Goal: Task Accomplishment & Management: Manage account settings

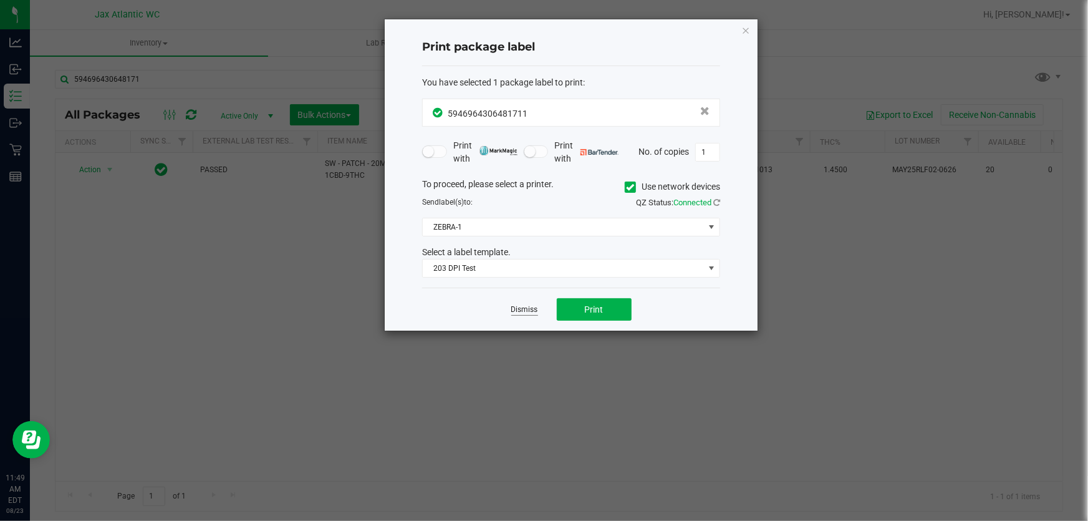
click at [529, 314] on link "Dismiss" at bounding box center [524, 309] width 27 height 11
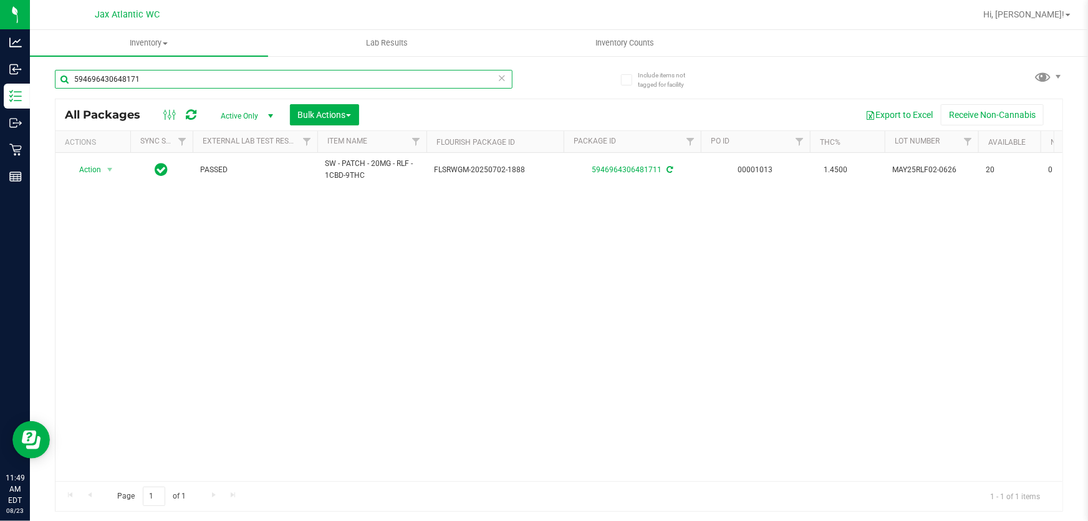
click at [177, 83] on input "594696430648171" at bounding box center [284, 79] width 458 height 19
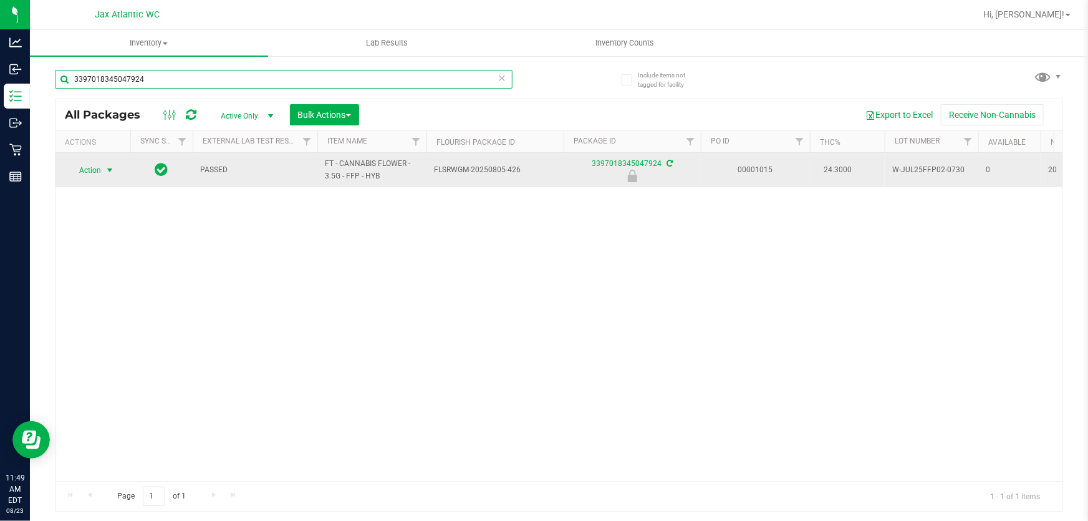
type input "3397018345047924"
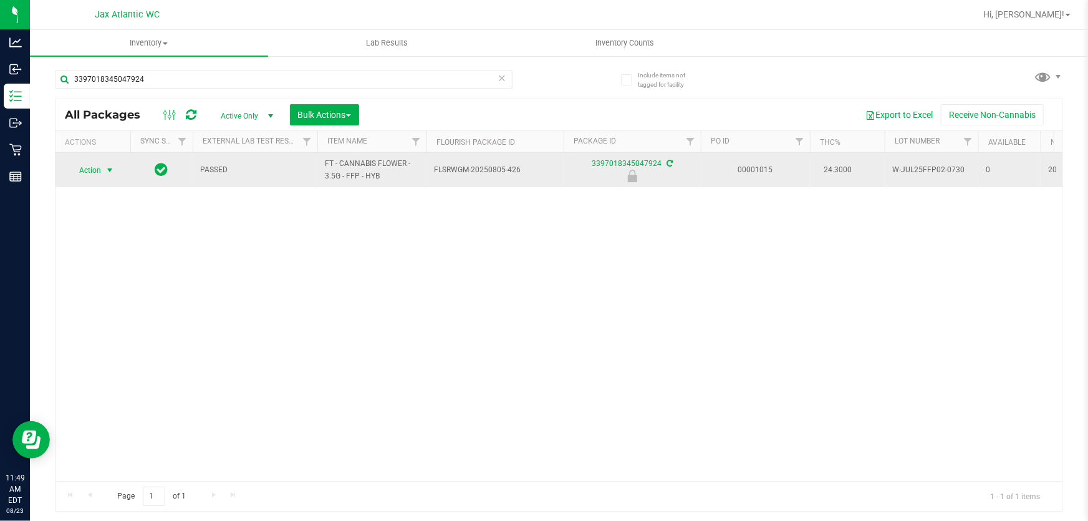
click at [100, 168] on span "Action" at bounding box center [85, 170] width 34 height 17
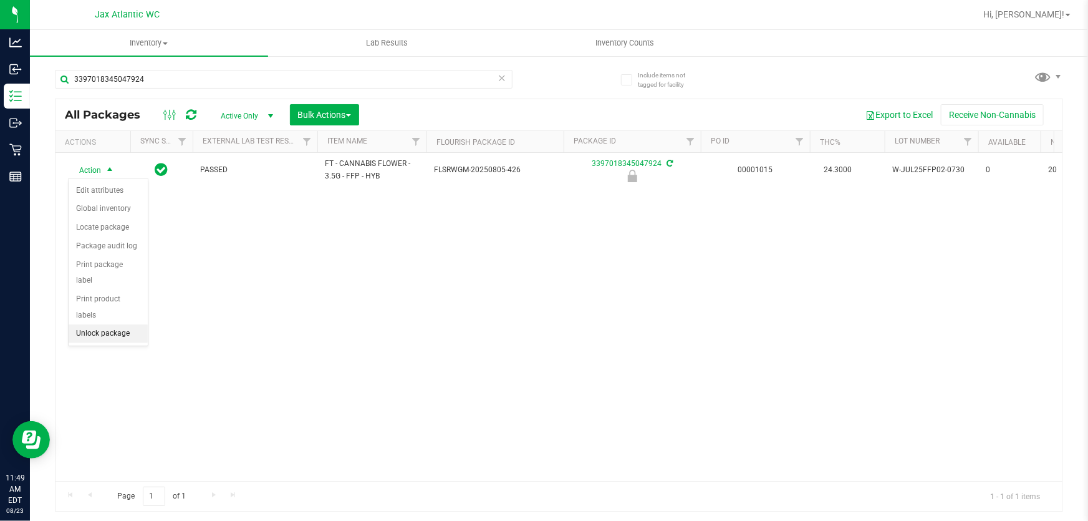
click at [112, 324] on li "Unlock package" at bounding box center [108, 333] width 79 height 19
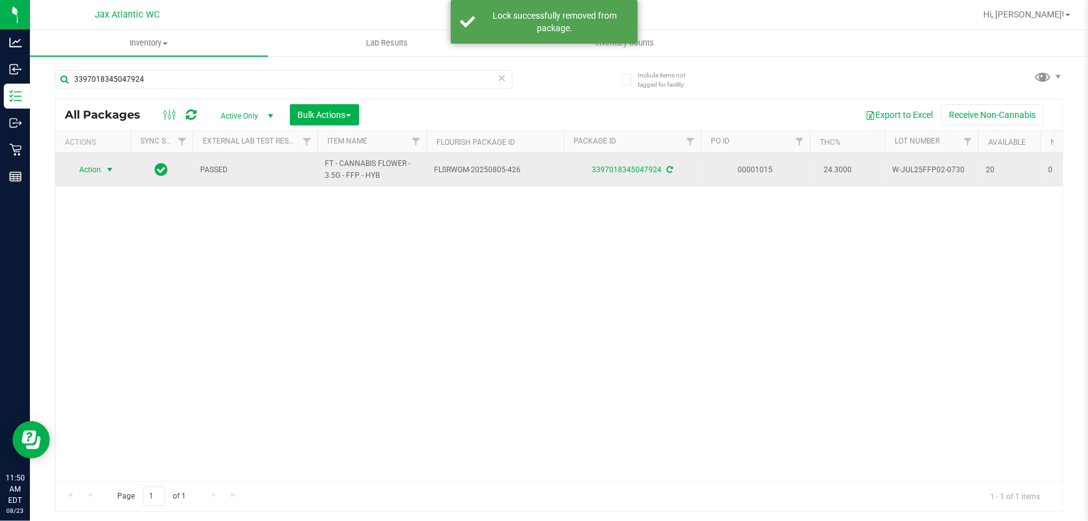
click at [100, 168] on span "Action" at bounding box center [85, 169] width 34 height 17
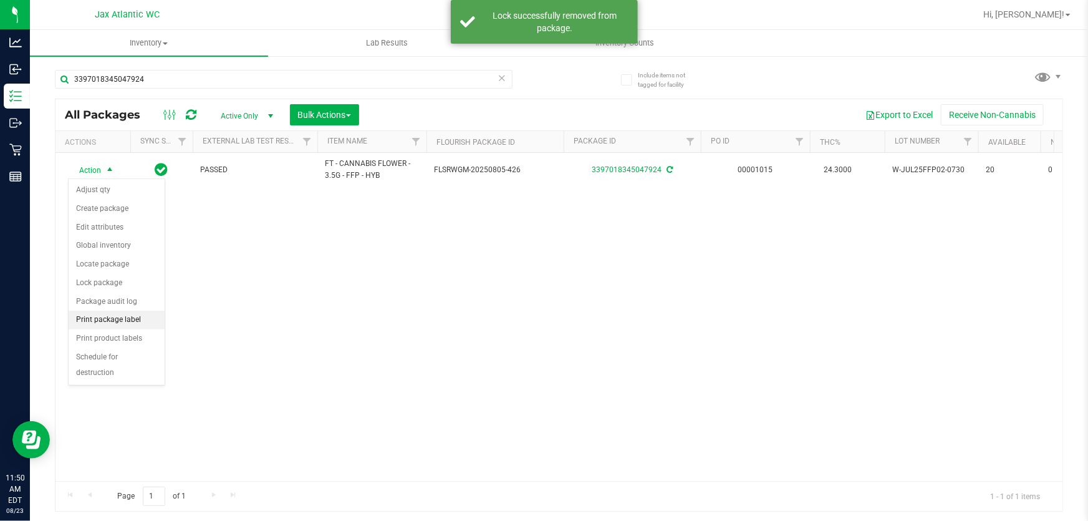
click at [122, 321] on li "Print package label" at bounding box center [117, 320] width 96 height 19
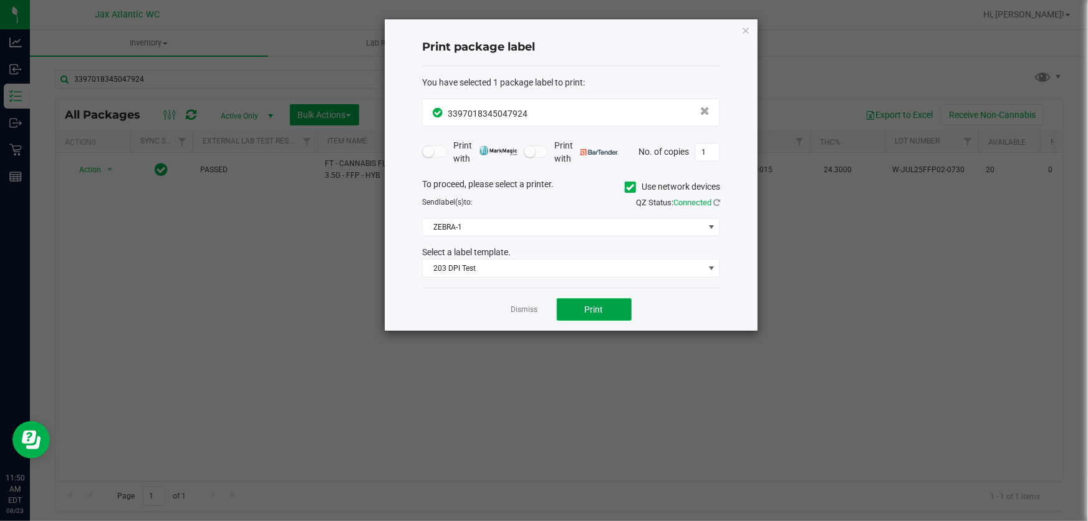
click at [614, 316] on button "Print" at bounding box center [594, 309] width 75 height 22
click at [512, 307] on link "Dismiss" at bounding box center [524, 309] width 27 height 11
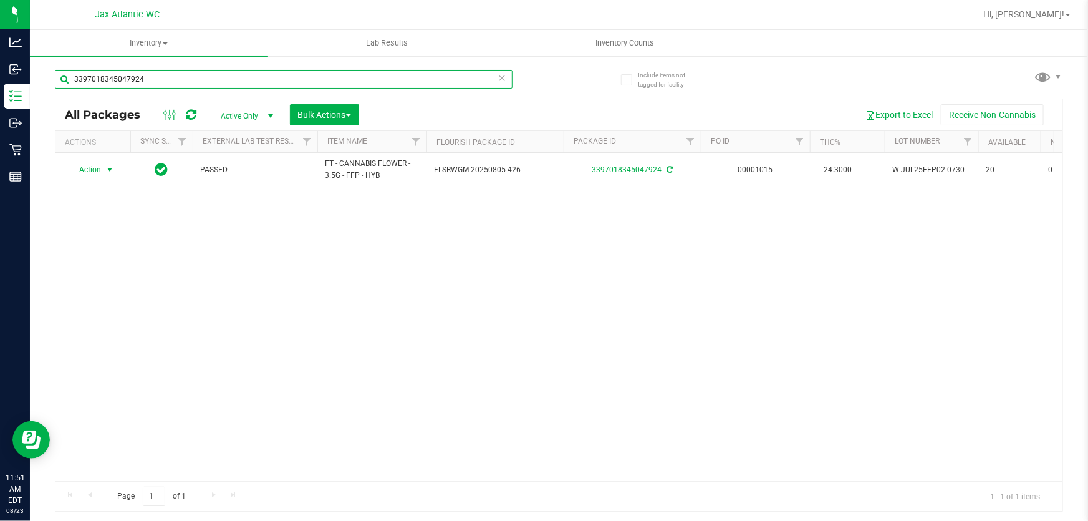
click at [248, 74] on input "3397018345047924" at bounding box center [284, 79] width 458 height 19
type input "2301554157619334"
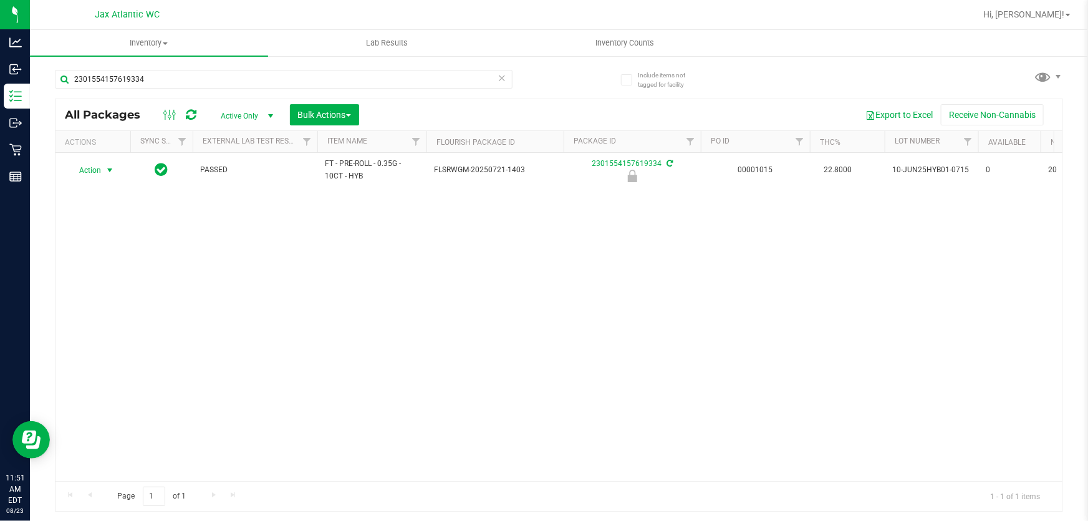
click at [104, 172] on div "Action Action Edit attributes Global inventory Locate package Package audit log…" at bounding box center [93, 170] width 60 height 17
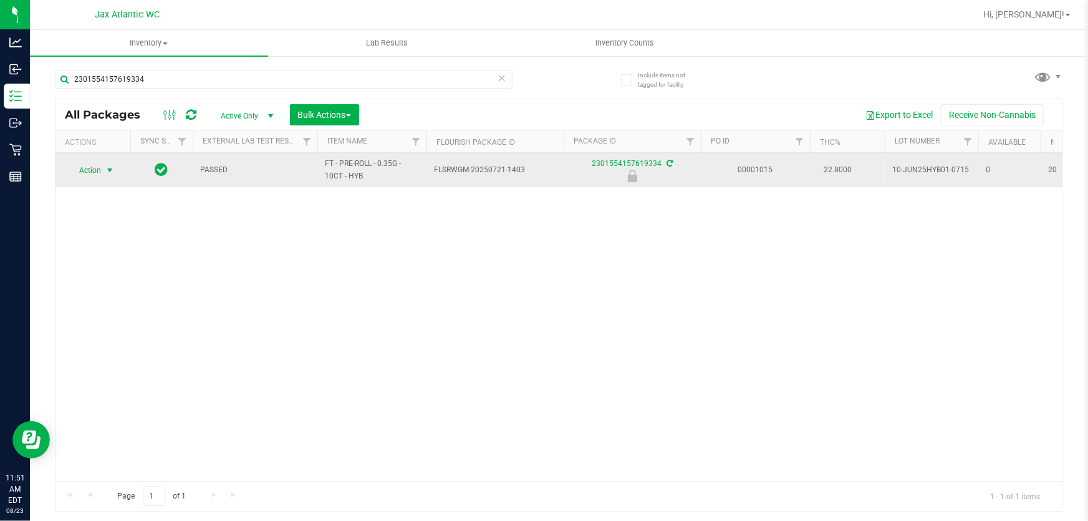
click at [105, 172] on span "select" at bounding box center [110, 170] width 16 height 17
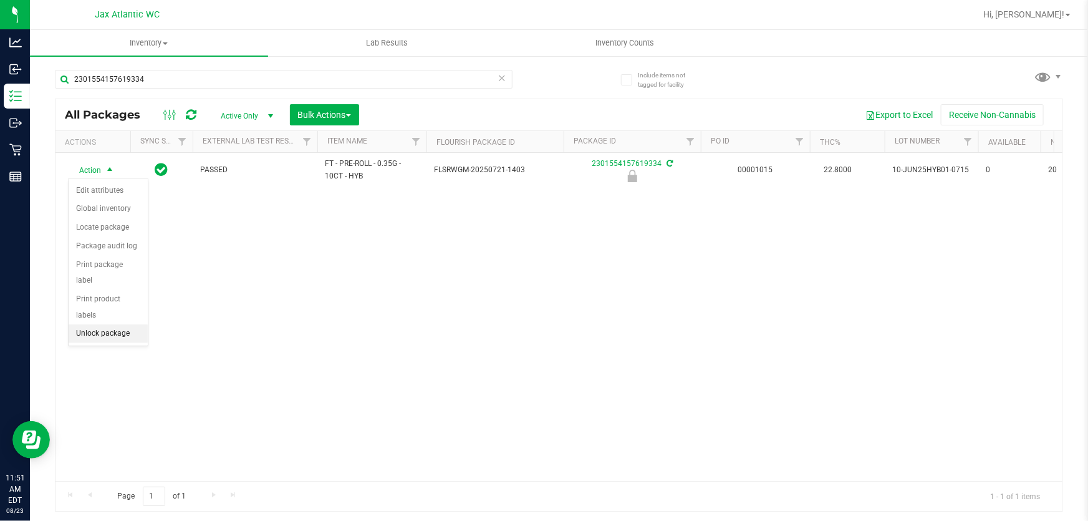
click at [109, 324] on li "Unlock package" at bounding box center [108, 333] width 79 height 19
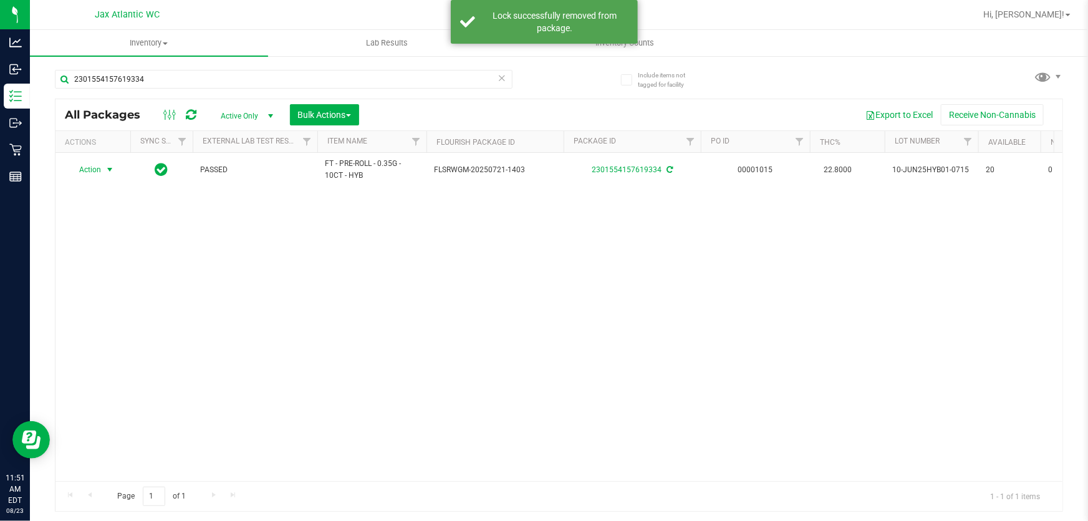
click at [100, 170] on span "Action" at bounding box center [85, 169] width 34 height 17
click at [104, 424] on li "Print package label" at bounding box center [95, 432] width 53 height 51
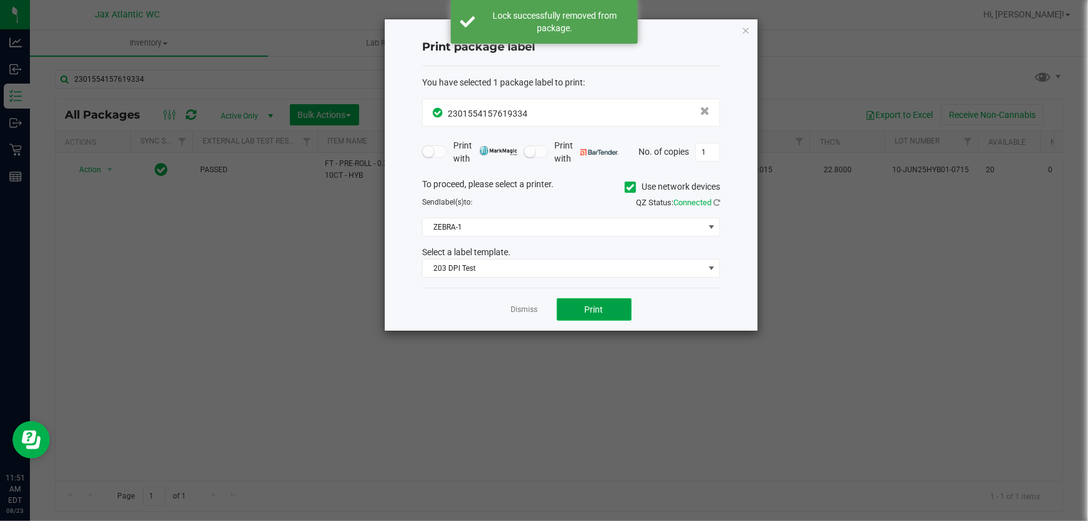
click at [604, 315] on button "Print" at bounding box center [594, 309] width 75 height 22
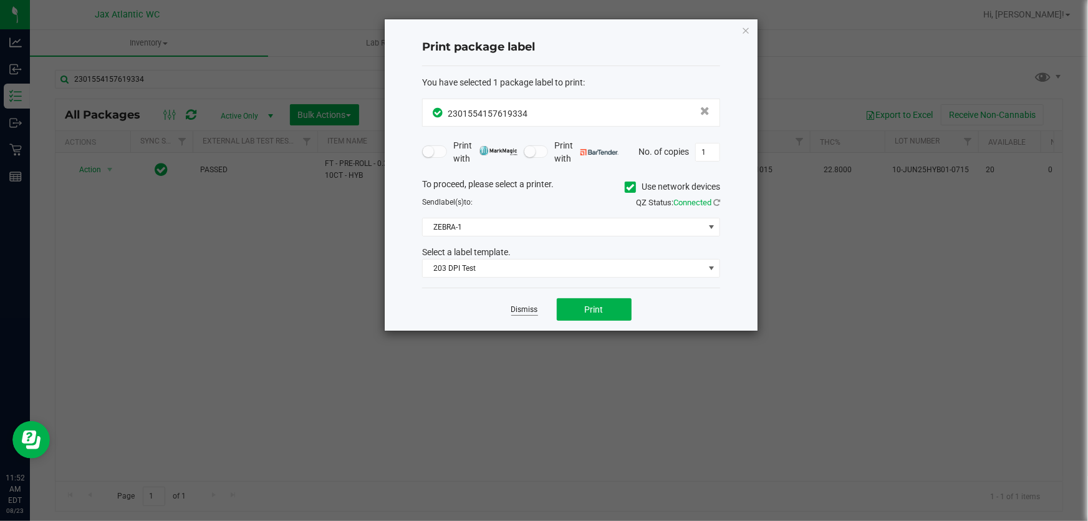
click at [526, 311] on link "Dismiss" at bounding box center [524, 309] width 27 height 11
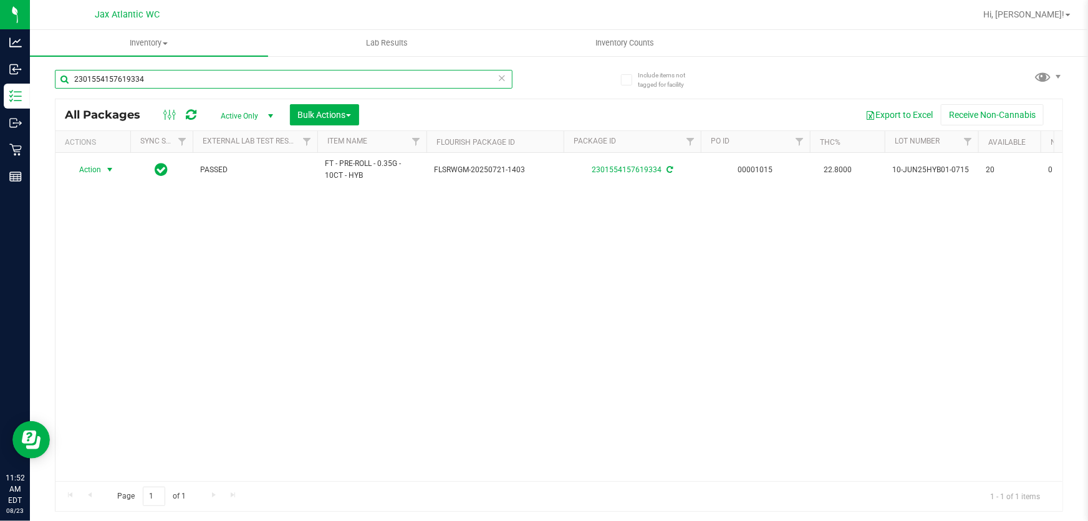
click at [296, 78] on input "2301554157619334" at bounding box center [284, 79] width 458 height 19
click at [296, 79] on input "2301554157619334" at bounding box center [284, 79] width 458 height 19
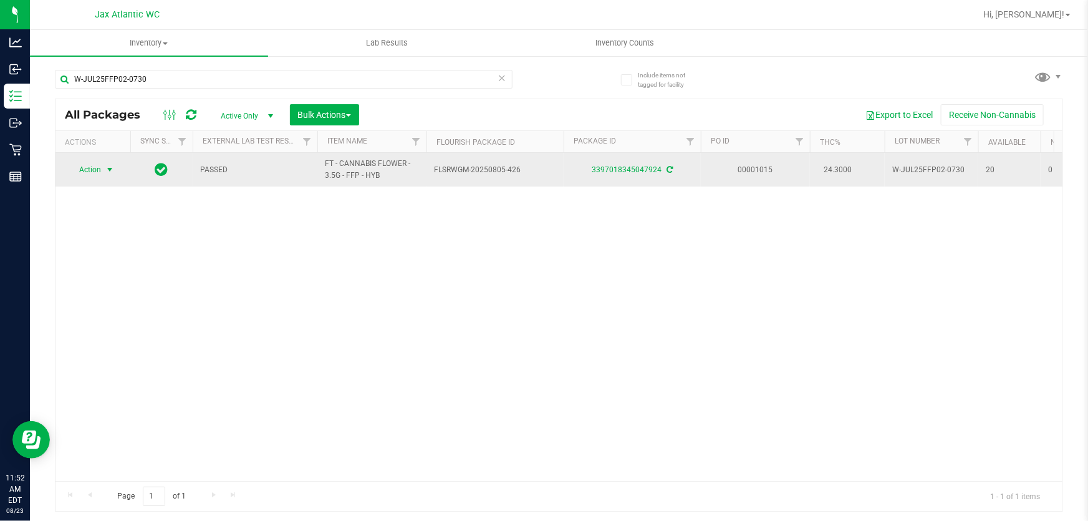
click at [109, 174] on span "select" at bounding box center [110, 170] width 10 height 10
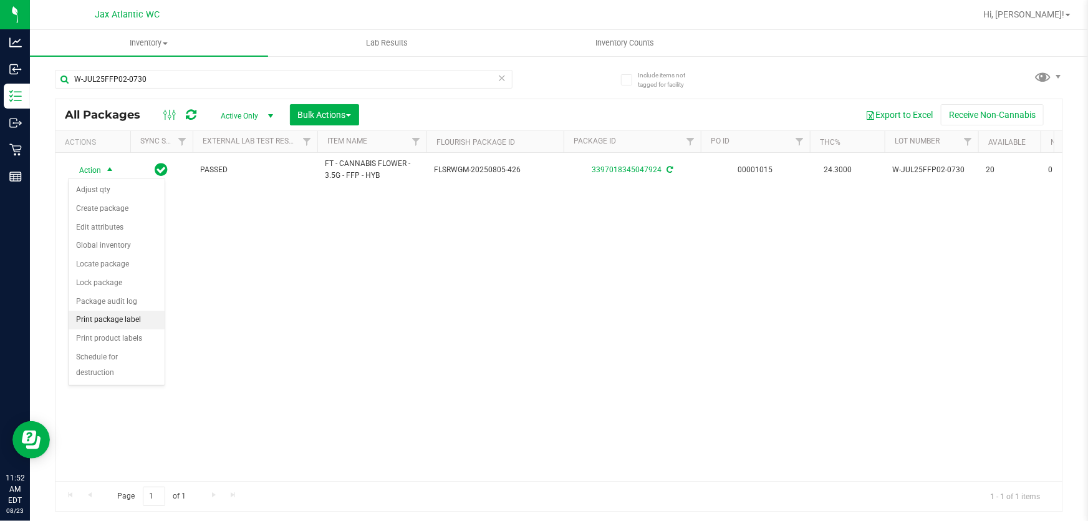
click at [129, 325] on li "Print package label" at bounding box center [117, 320] width 96 height 19
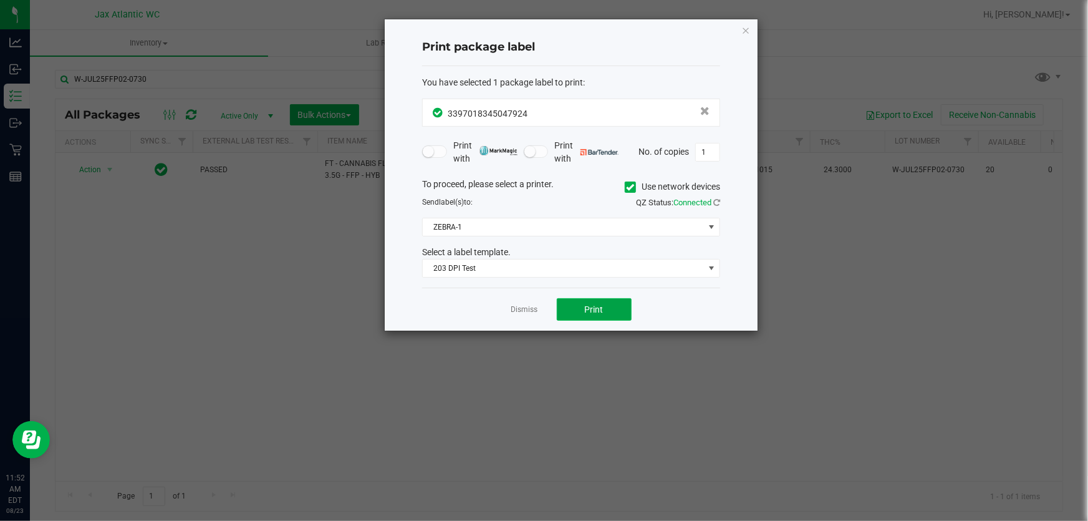
click at [599, 317] on button "Print" at bounding box center [594, 309] width 75 height 22
click at [742, 32] on icon "button" at bounding box center [746, 29] width 9 height 15
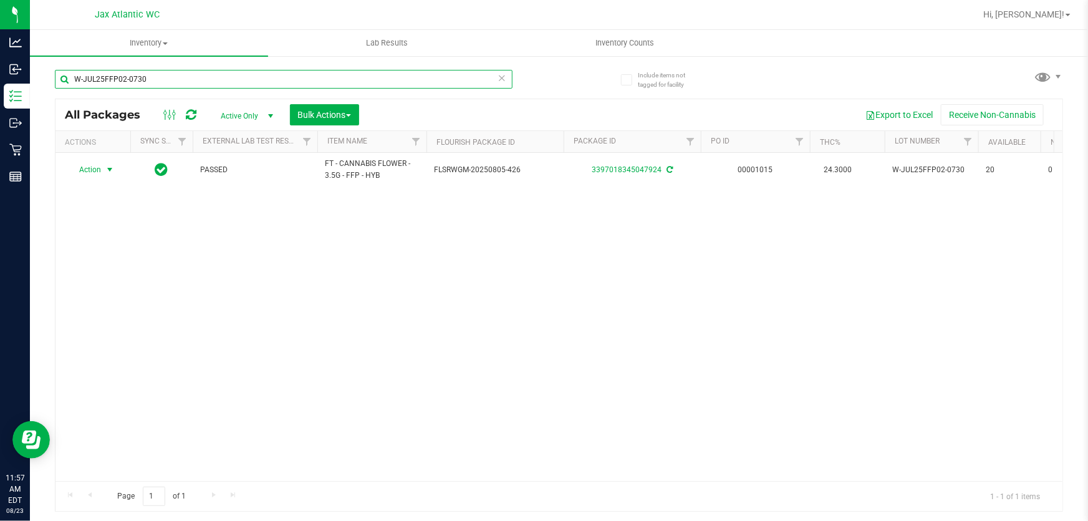
click at [231, 87] on input "W-JUL25FFP02-0730" at bounding box center [284, 79] width 458 height 19
click at [231, 86] on input "W-JUL25FFP02-0730" at bounding box center [284, 79] width 458 height 19
click at [230, 86] on input "W-JUL25FFP02-0730" at bounding box center [284, 79] width 458 height 19
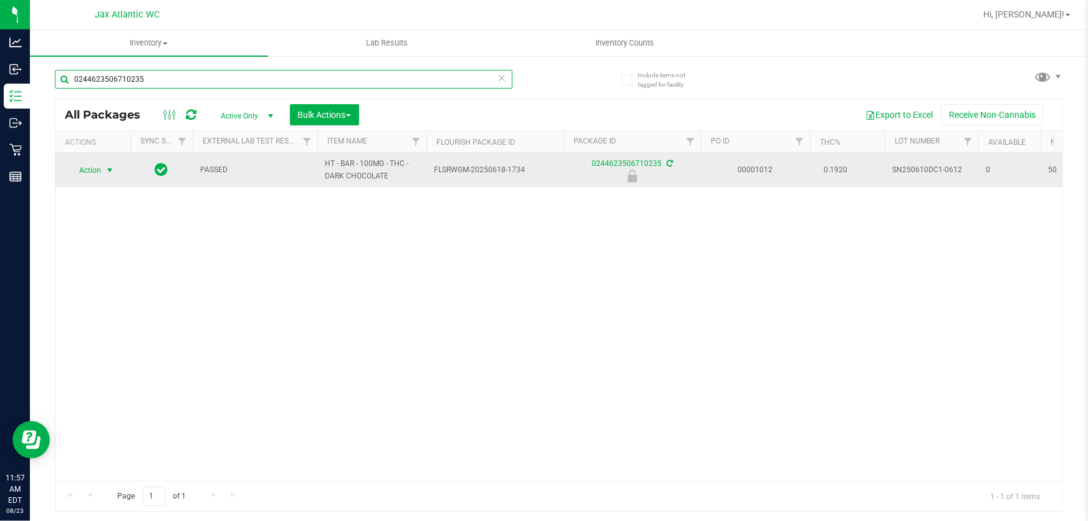
type input "0244623506710235"
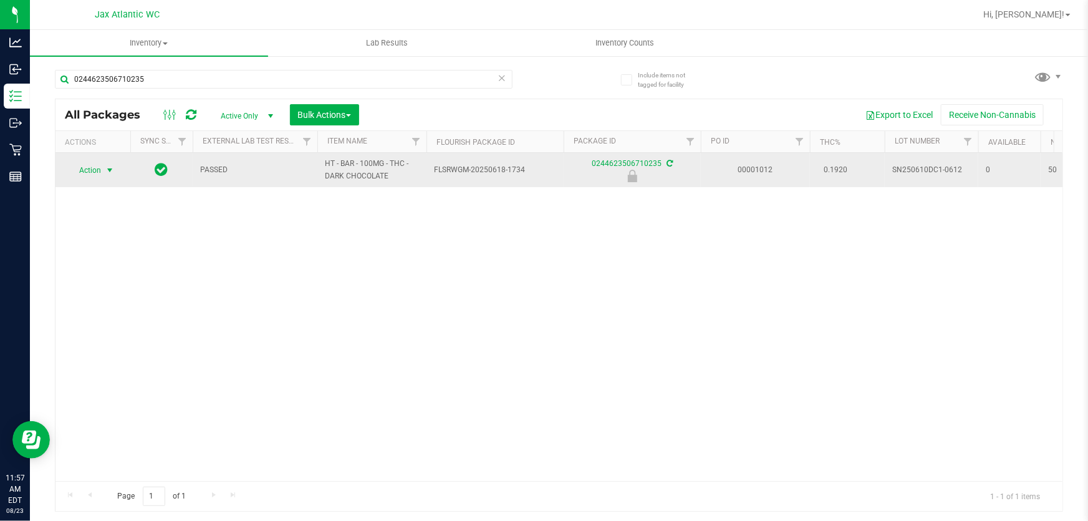
click at [87, 173] on span "Action" at bounding box center [85, 170] width 34 height 17
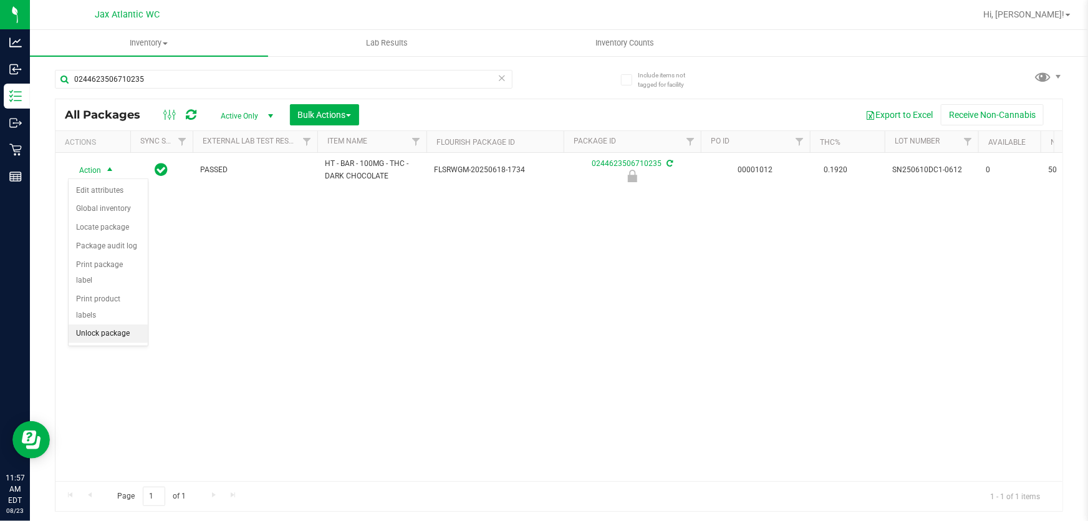
click at [109, 324] on li "Unlock package" at bounding box center [108, 333] width 79 height 19
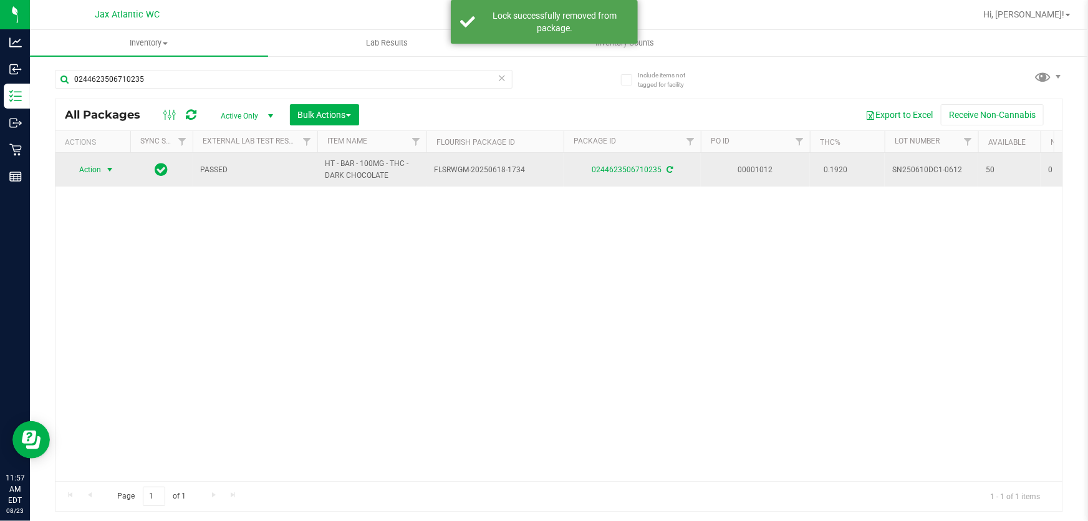
click at [96, 168] on span "Action" at bounding box center [85, 169] width 34 height 17
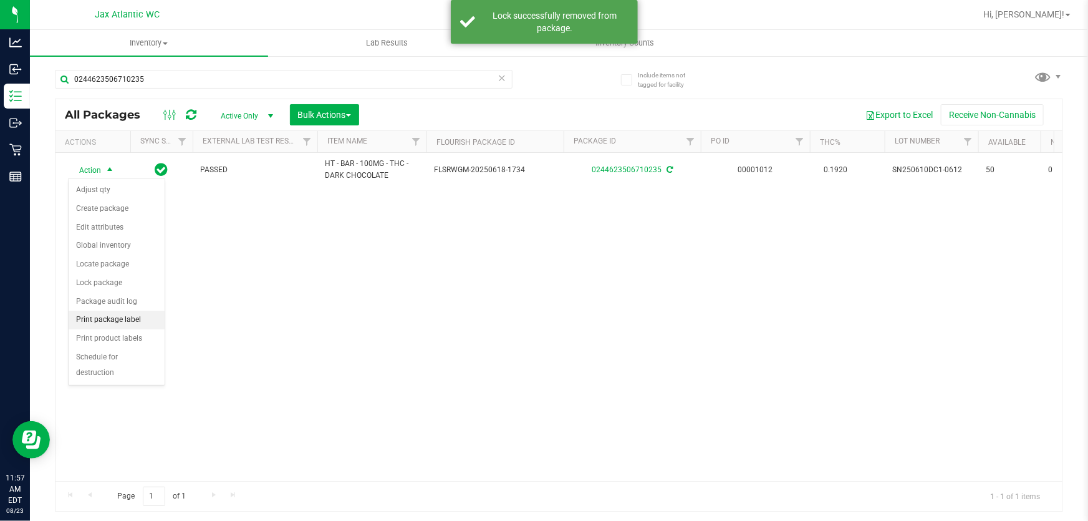
click at [132, 317] on li "Print package label" at bounding box center [117, 320] width 96 height 19
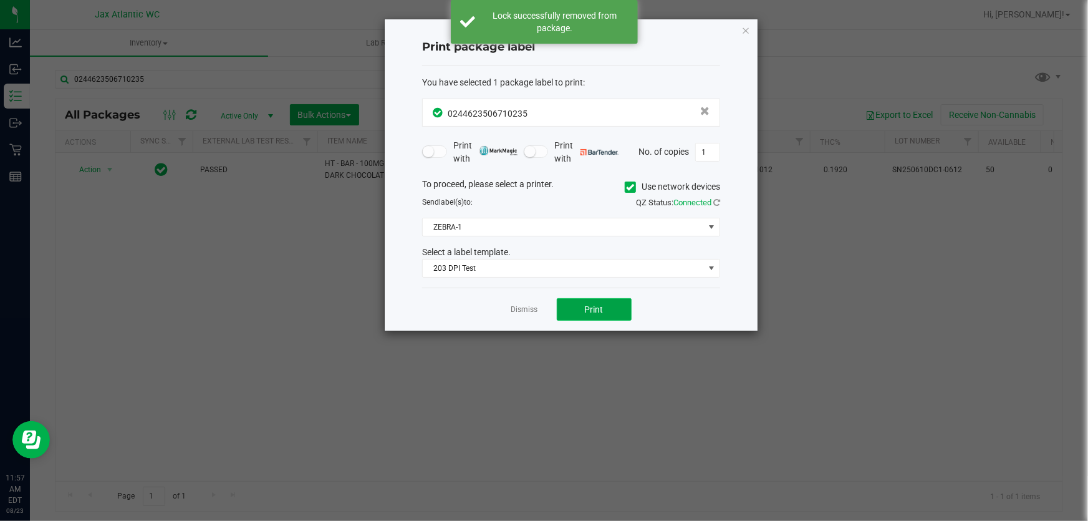
click at [576, 312] on button "Print" at bounding box center [594, 309] width 75 height 22
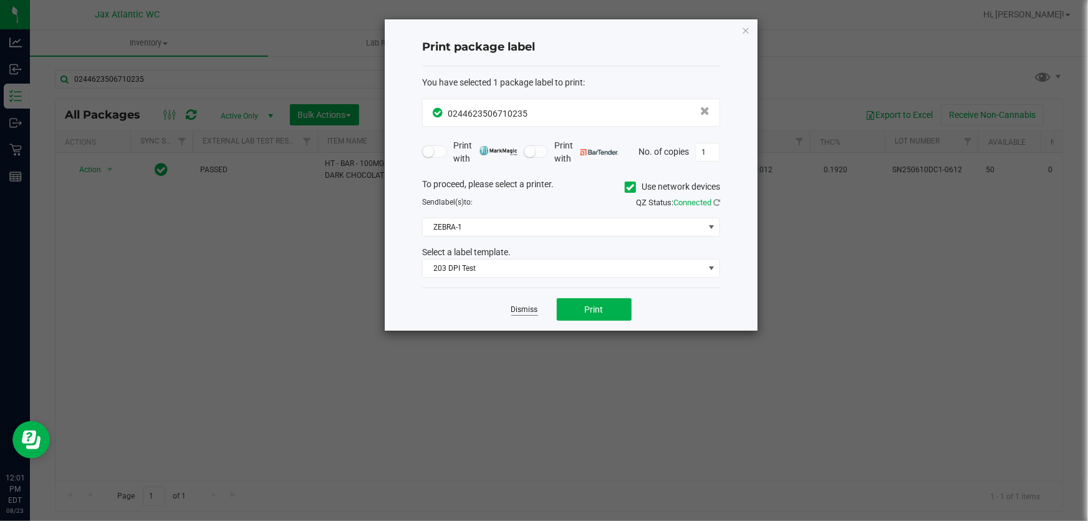
click at [519, 308] on link "Dismiss" at bounding box center [524, 309] width 27 height 11
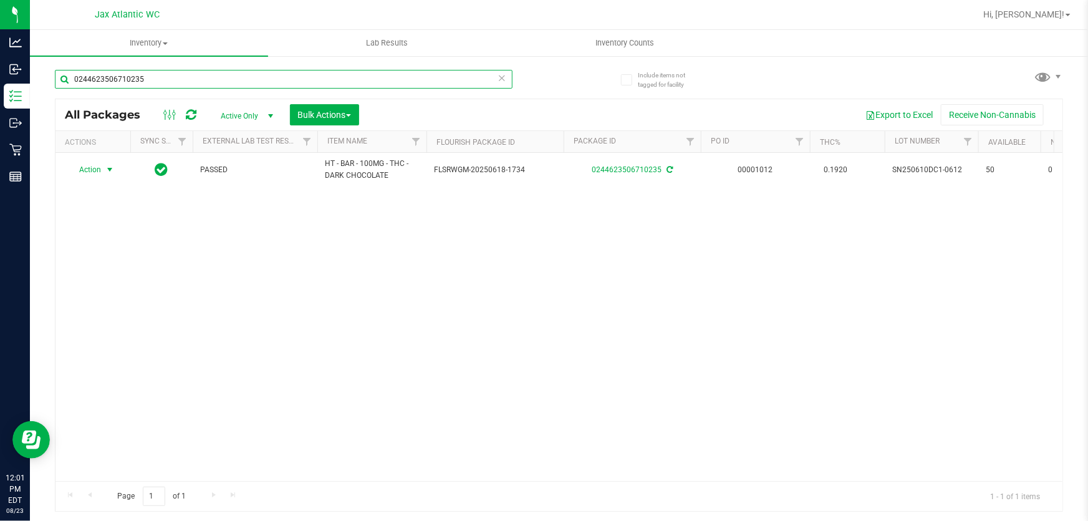
click at [170, 70] on input "0244623506710235" at bounding box center [284, 79] width 458 height 19
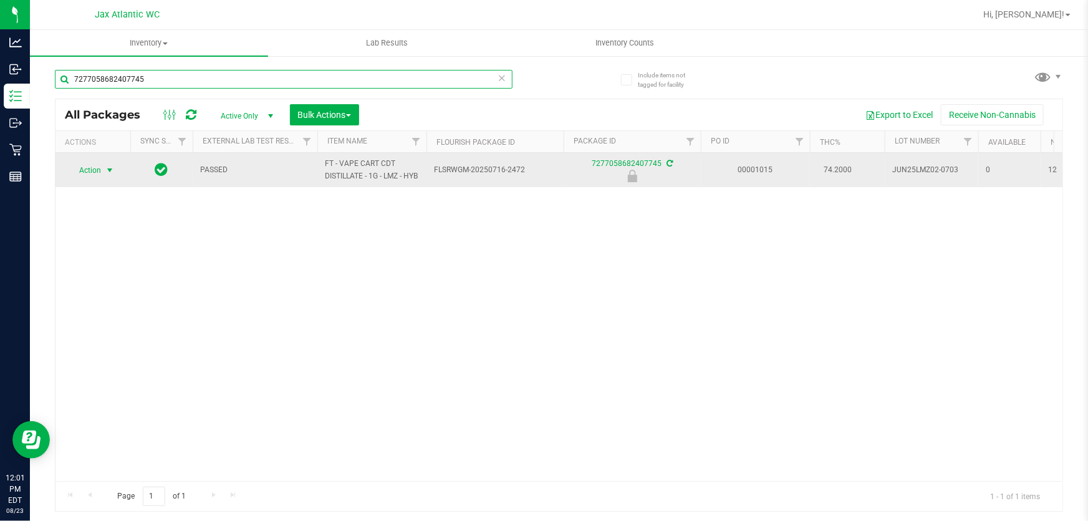
type input "7277058682407745"
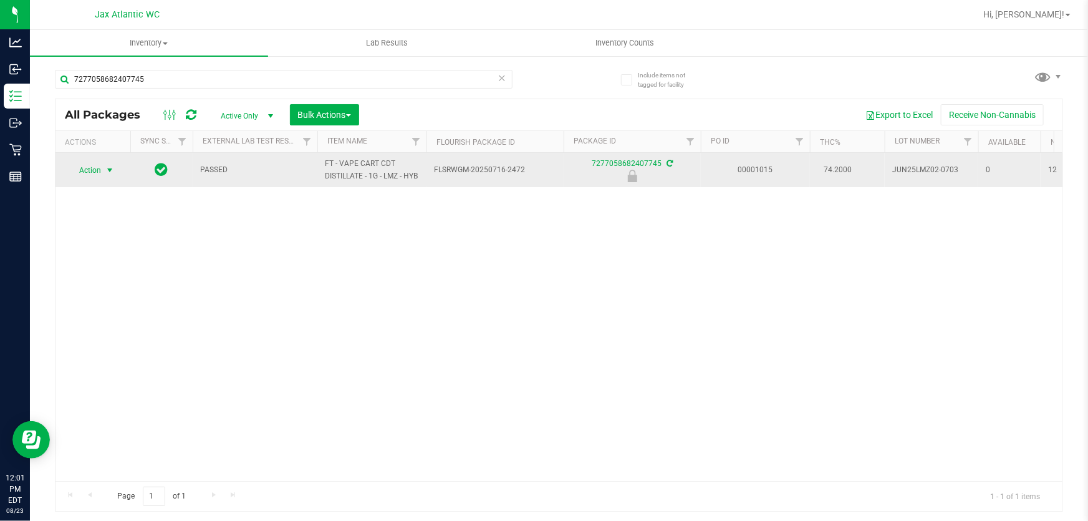
click at [102, 175] on span "select" at bounding box center [110, 170] width 16 height 17
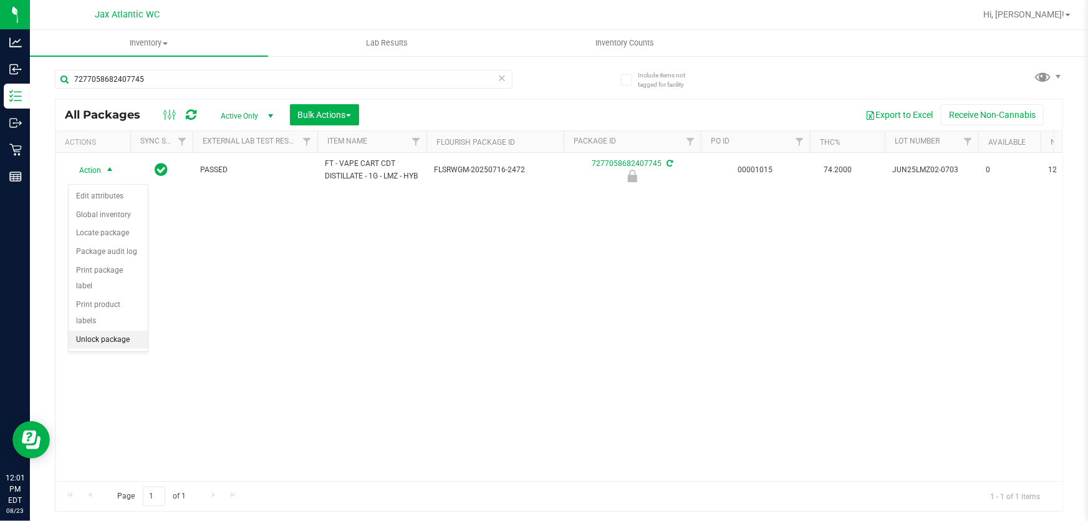
click at [112, 331] on li "Unlock package" at bounding box center [108, 340] width 79 height 19
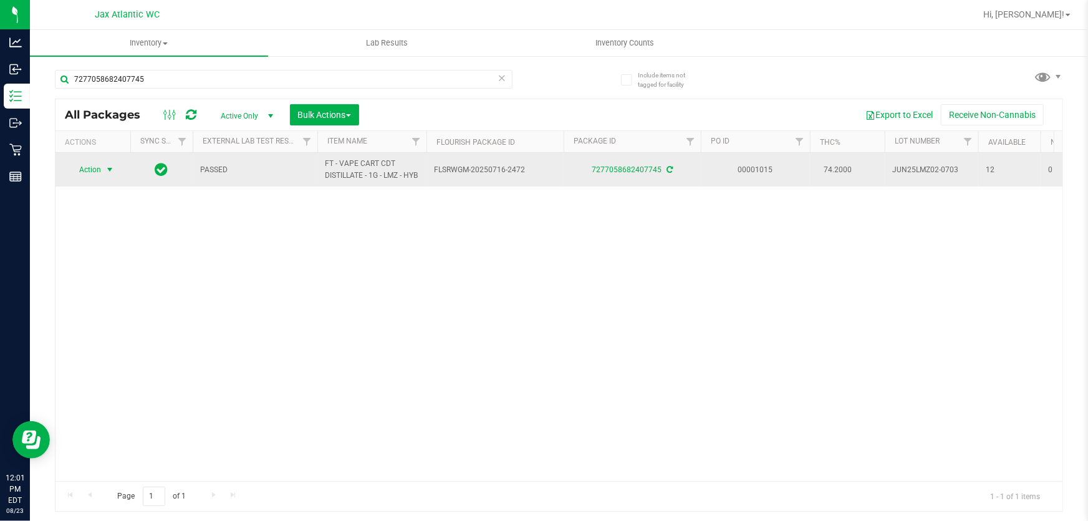
click at [80, 176] on span "Action" at bounding box center [85, 169] width 34 height 17
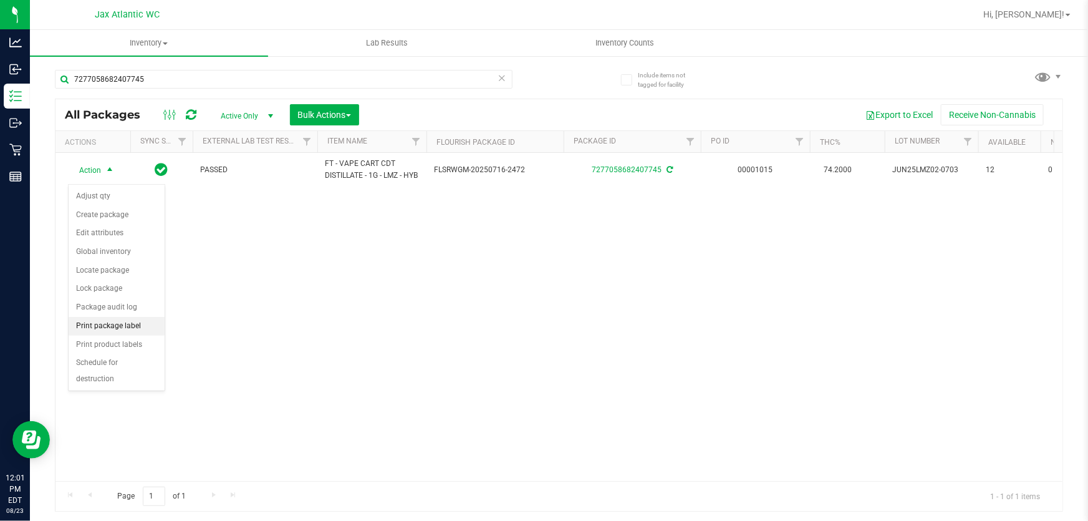
click at [143, 329] on li "Print package label" at bounding box center [117, 326] width 96 height 19
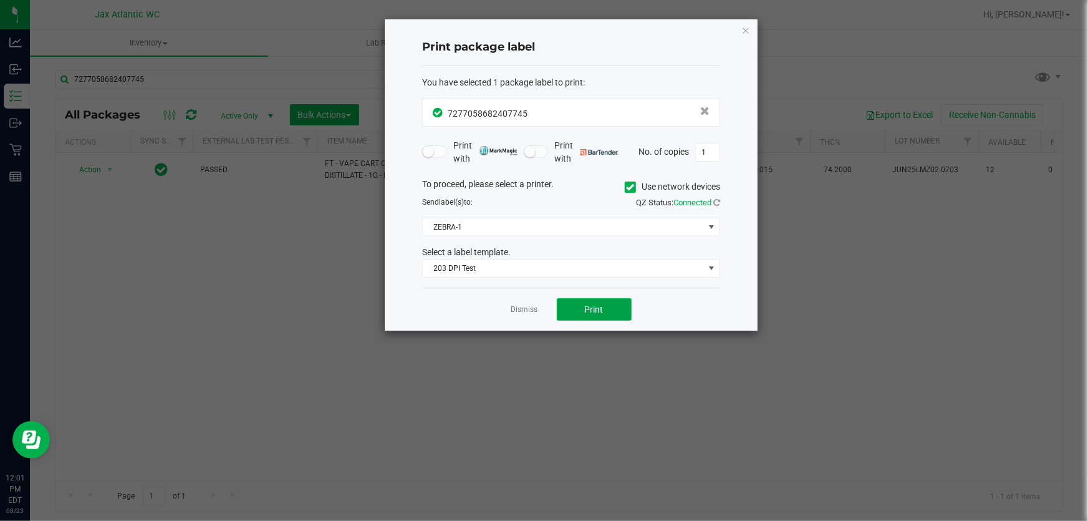
click at [593, 303] on button "Print" at bounding box center [594, 309] width 75 height 22
click at [523, 308] on link "Dismiss" at bounding box center [524, 309] width 27 height 11
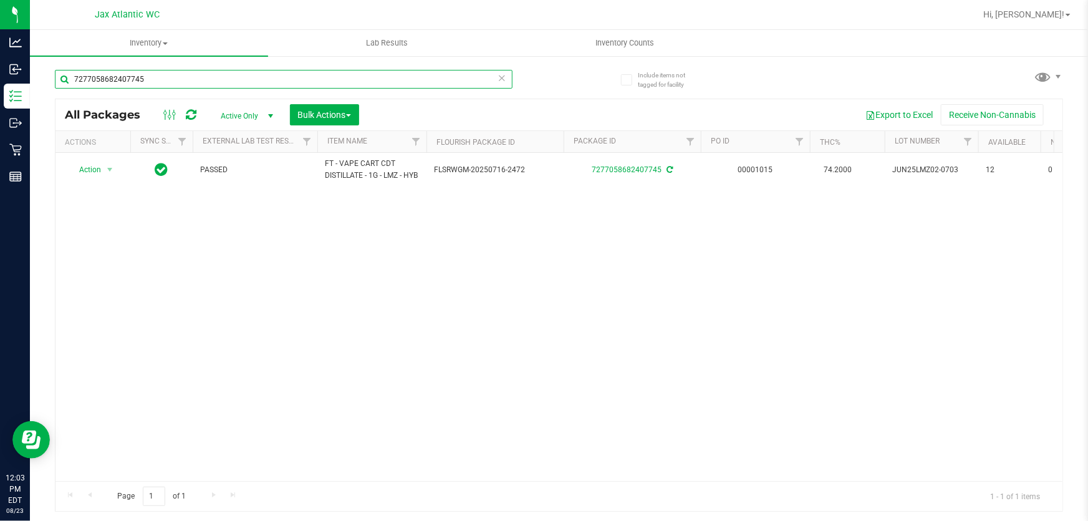
click at [251, 81] on input "7277058682407745" at bounding box center [284, 79] width 458 height 19
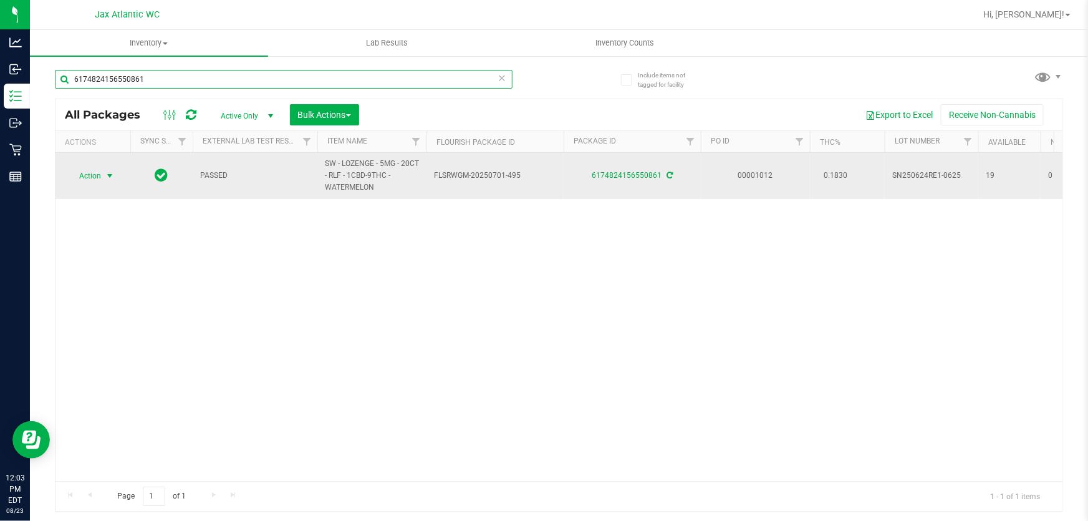
type input "6174824156550861"
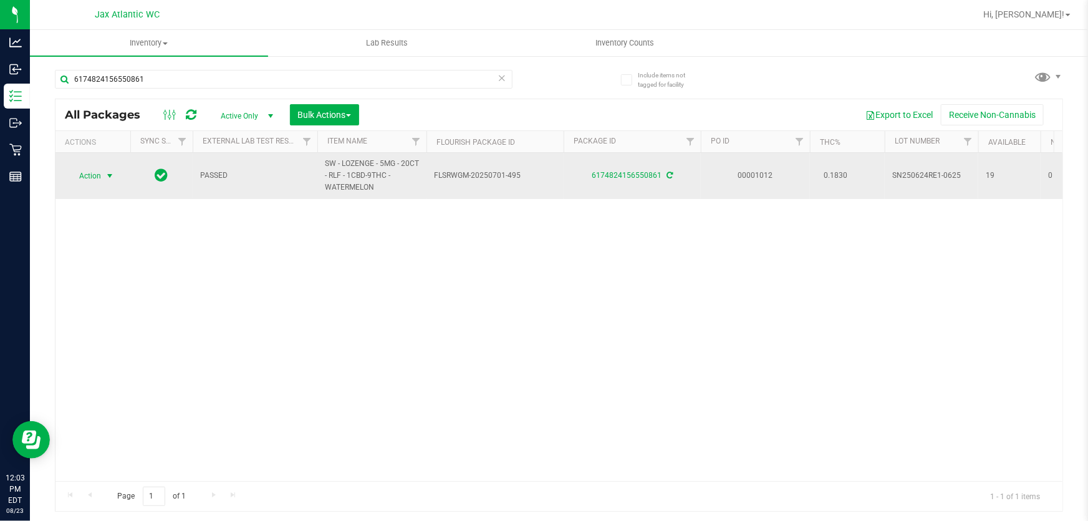
click at [90, 178] on span "Action" at bounding box center [85, 175] width 34 height 17
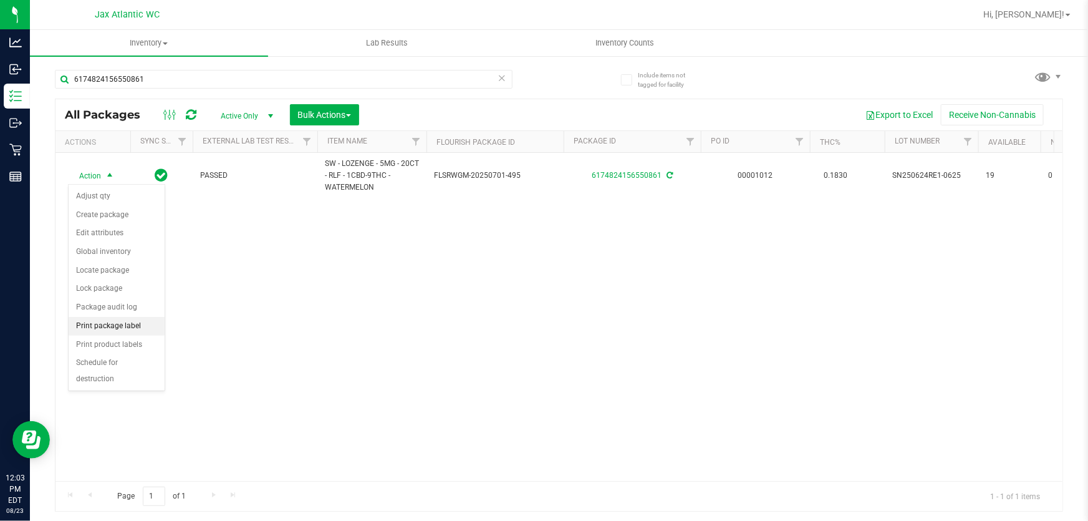
click at [111, 326] on li "Print package label" at bounding box center [117, 326] width 96 height 19
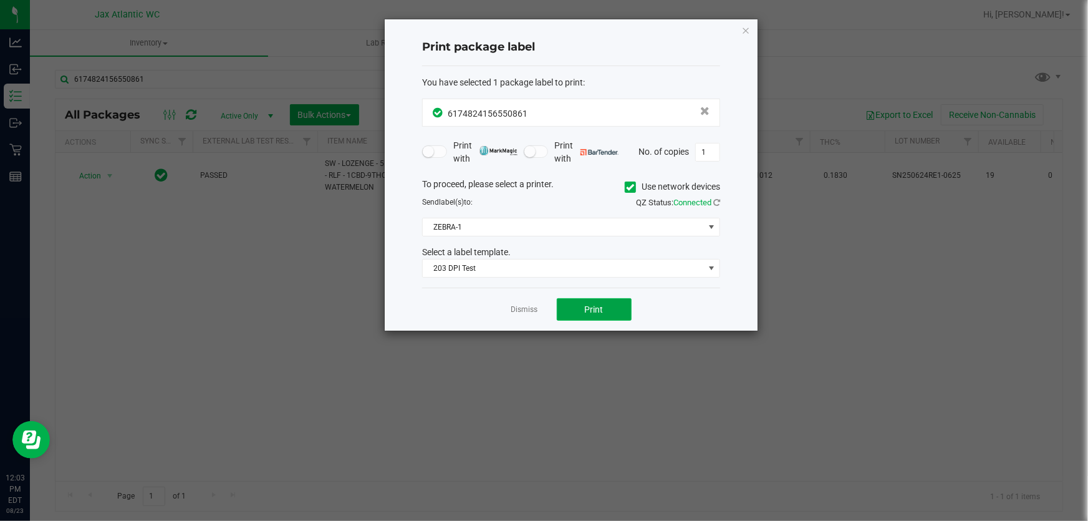
click at [619, 299] on button "Print" at bounding box center [594, 309] width 75 height 22
click at [518, 306] on link "Dismiss" at bounding box center [524, 309] width 27 height 11
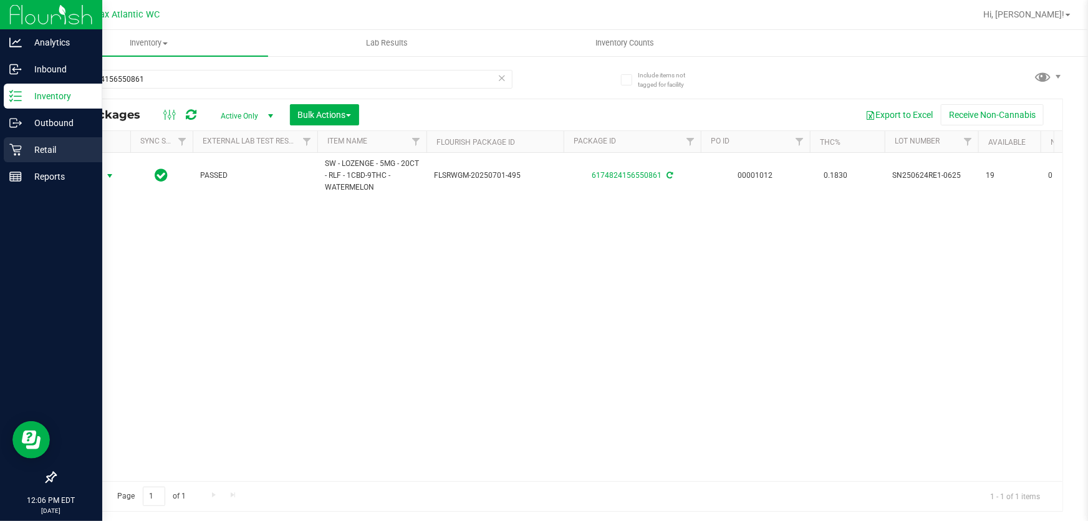
click at [8, 148] on div "Retail" at bounding box center [53, 149] width 99 height 25
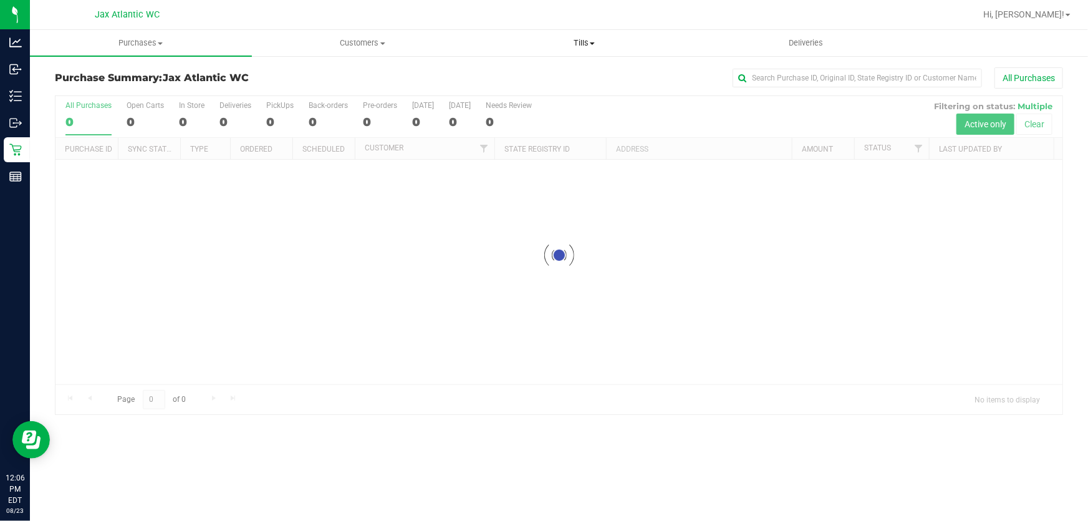
click at [581, 43] on span "Tills" at bounding box center [584, 42] width 221 height 11
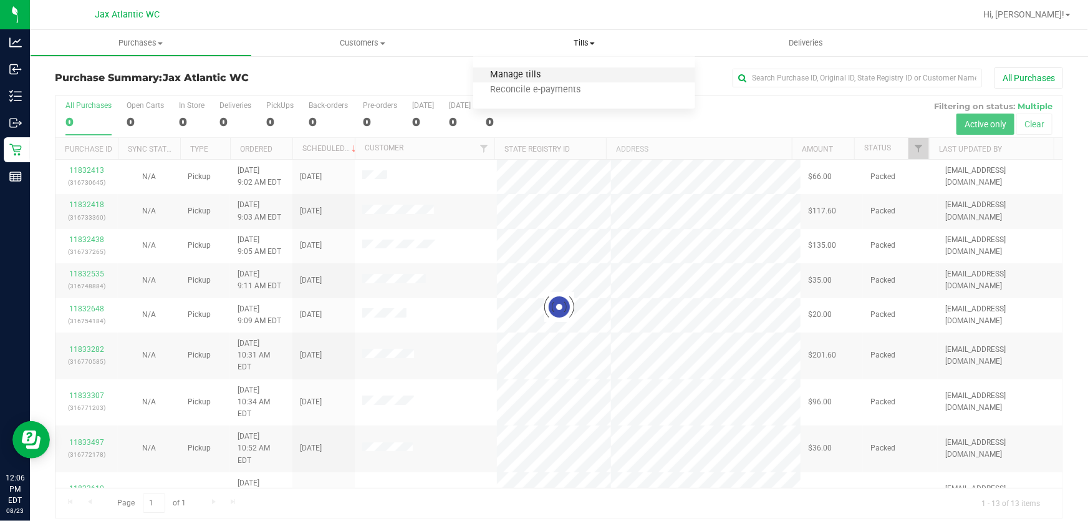
click at [529, 74] on span "Manage tills" at bounding box center [515, 75] width 84 height 11
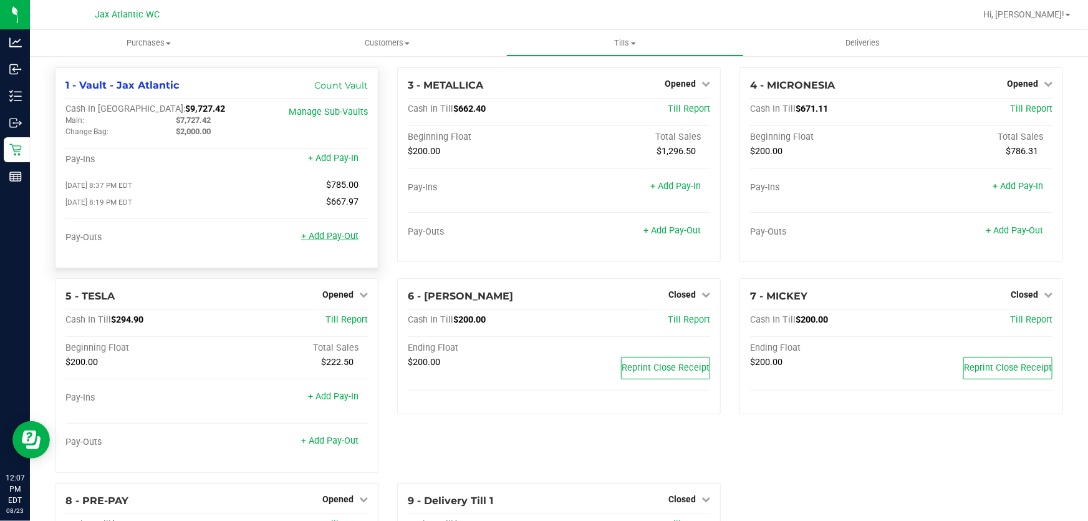
click at [331, 240] on link "+ Add Pay-Out" at bounding box center [329, 236] width 57 height 11
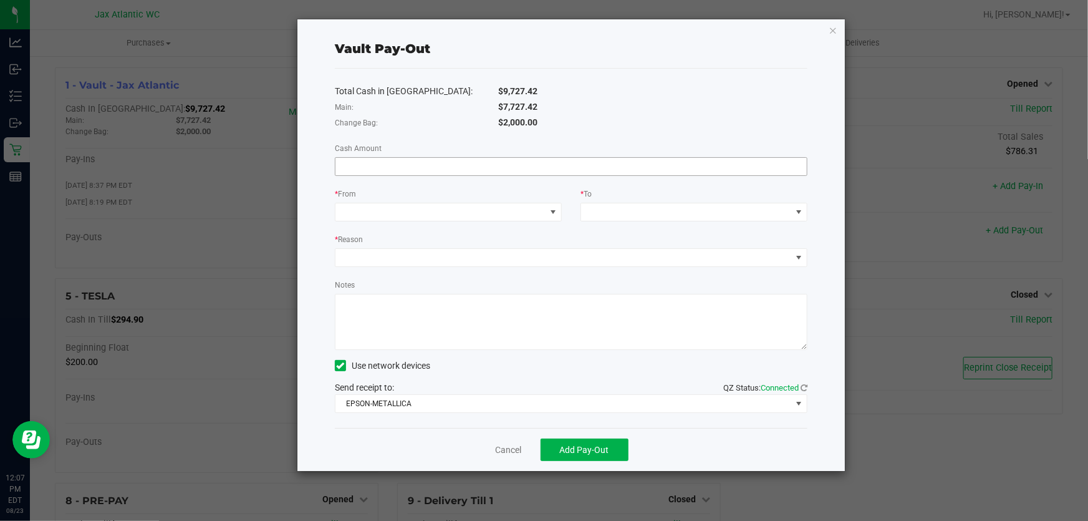
click at [475, 162] on input at bounding box center [572, 166] width 472 height 17
type input "$7,727.42"
click at [455, 117] on div "Change Bag:" at bounding box center [408, 122] width 164 height 13
click at [402, 211] on span at bounding box center [441, 211] width 210 height 17
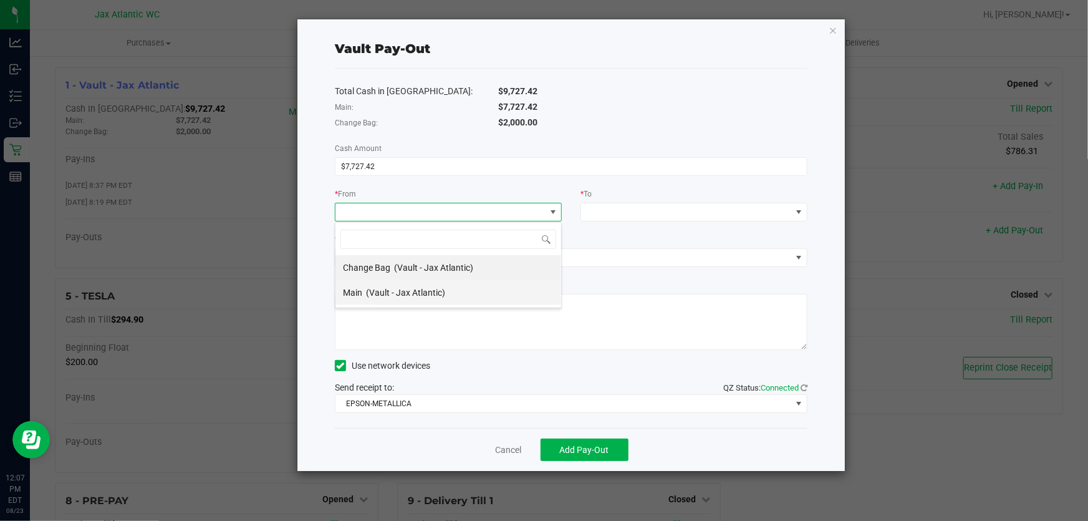
click at [393, 293] on span "(Vault - Jax Atlantic)" at bounding box center [405, 293] width 79 height 10
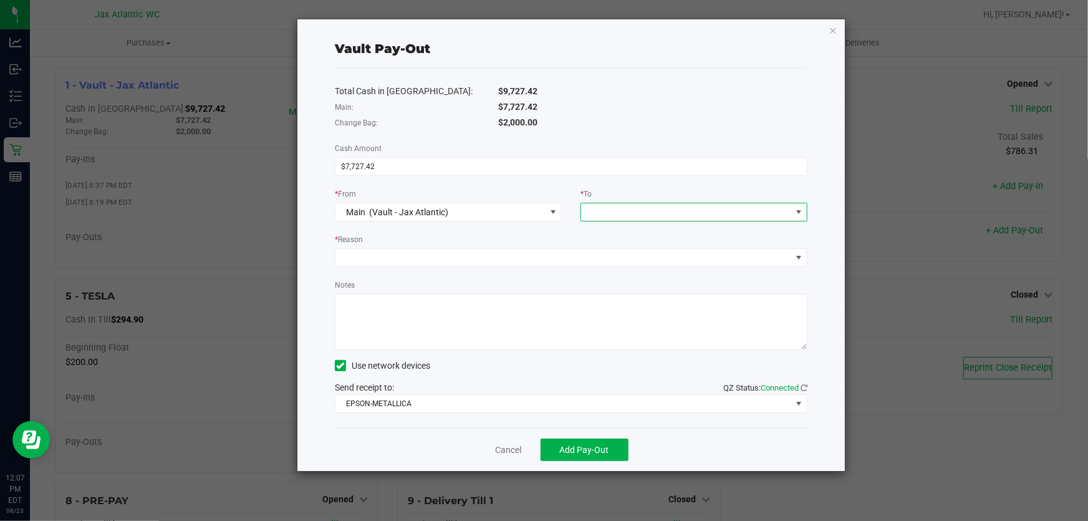
click at [618, 215] on span at bounding box center [686, 211] width 210 height 17
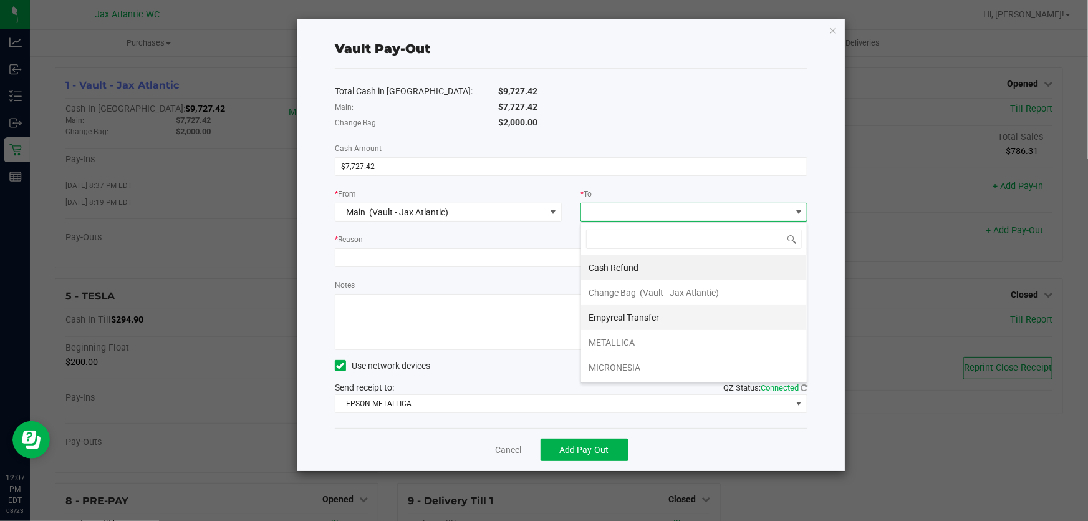
click at [631, 318] on span "Empyreal Transfer" at bounding box center [624, 317] width 70 height 10
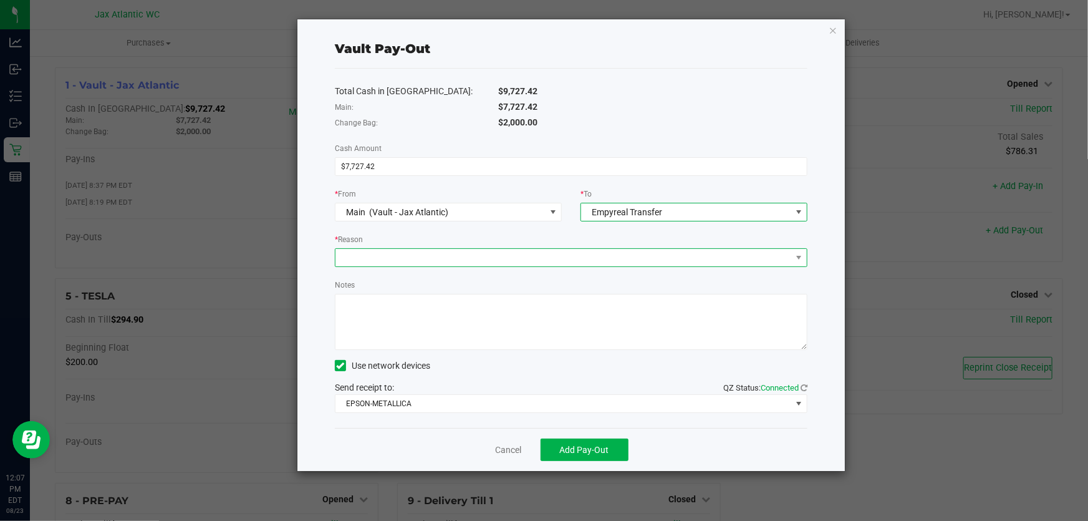
click at [506, 267] on span at bounding box center [571, 257] width 473 height 19
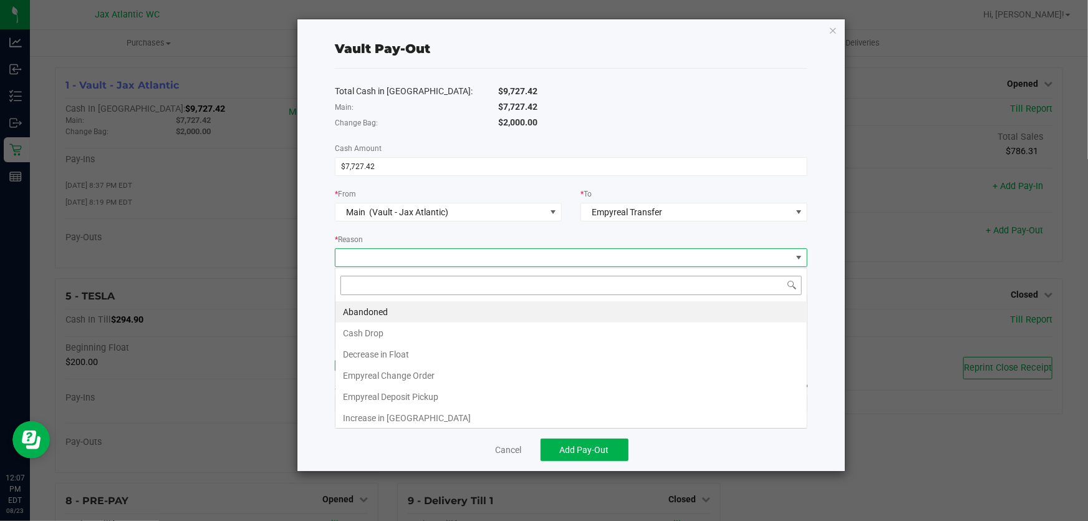
scroll to position [19, 473]
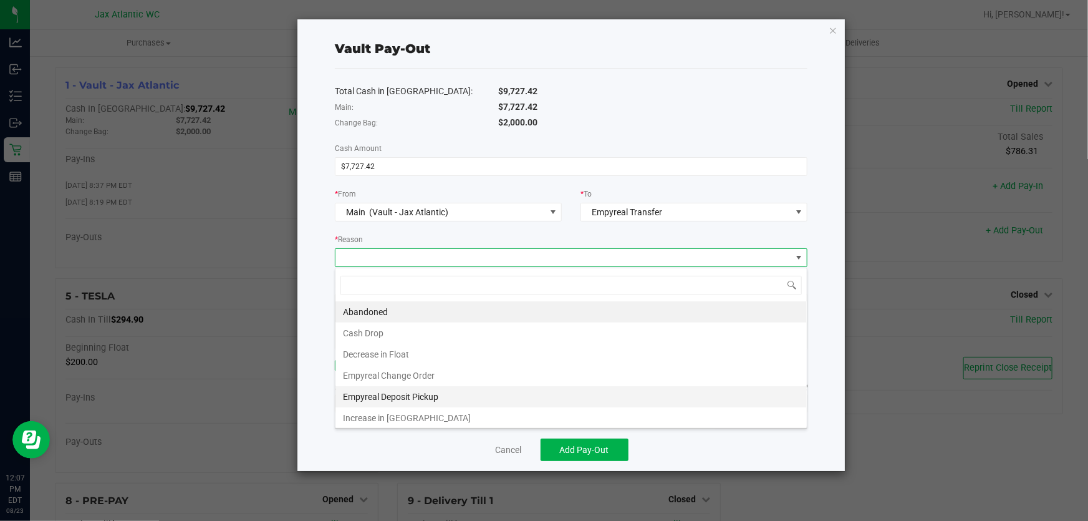
click at [429, 396] on li "Empyreal Deposit Pickup" at bounding box center [572, 396] width 472 height 21
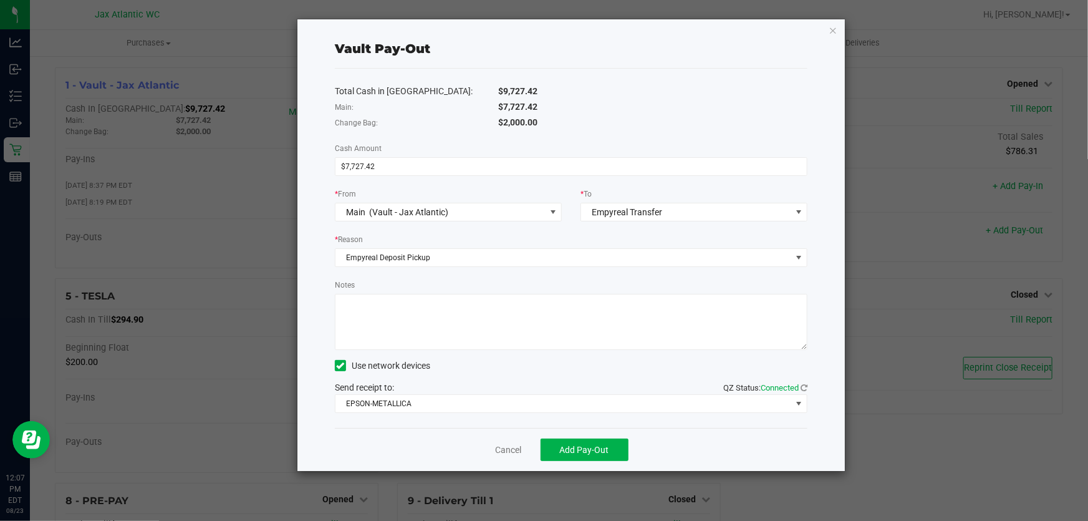
click at [408, 322] on textarea "Notes" at bounding box center [571, 322] width 473 height 56
type textarea "Deposit pickup-AP"
click at [399, 410] on span "EPSON-METALLICA" at bounding box center [564, 403] width 456 height 17
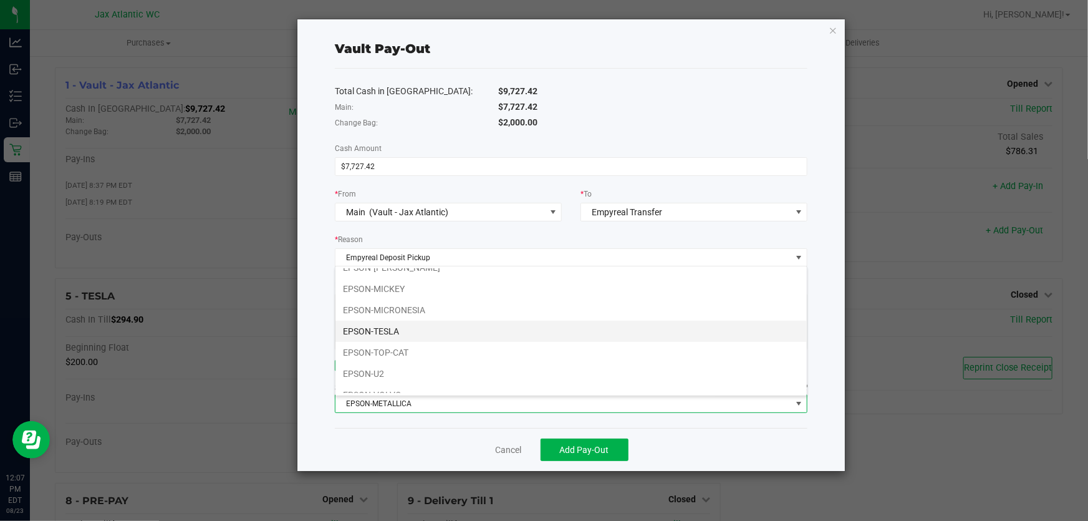
scroll to position [65, 0]
click at [405, 334] on li "EPSON-U2" at bounding box center [572, 341] width 472 height 21
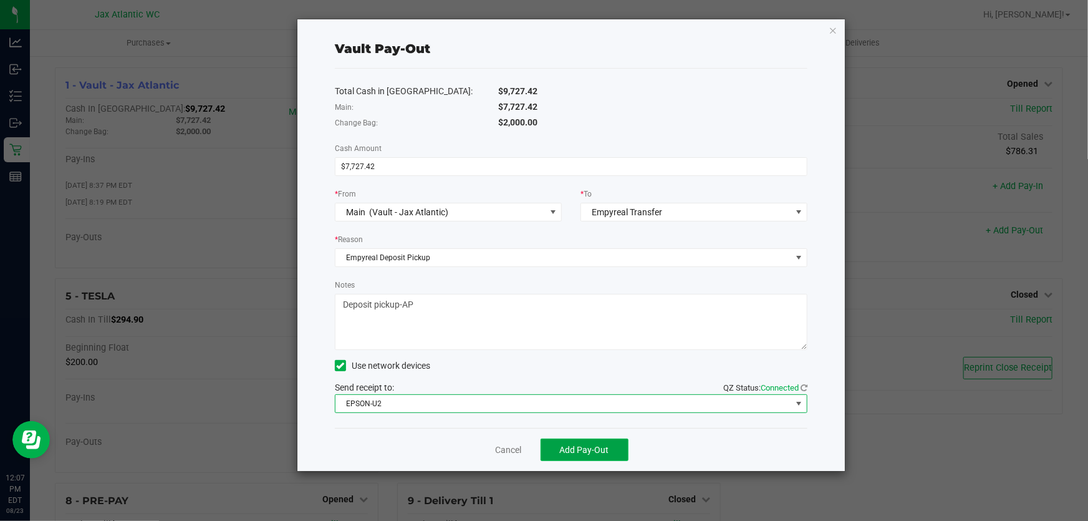
click at [616, 453] on button "Add Pay-Out" at bounding box center [585, 449] width 88 height 22
click at [478, 407] on span "EPSON-U2" at bounding box center [564, 403] width 456 height 17
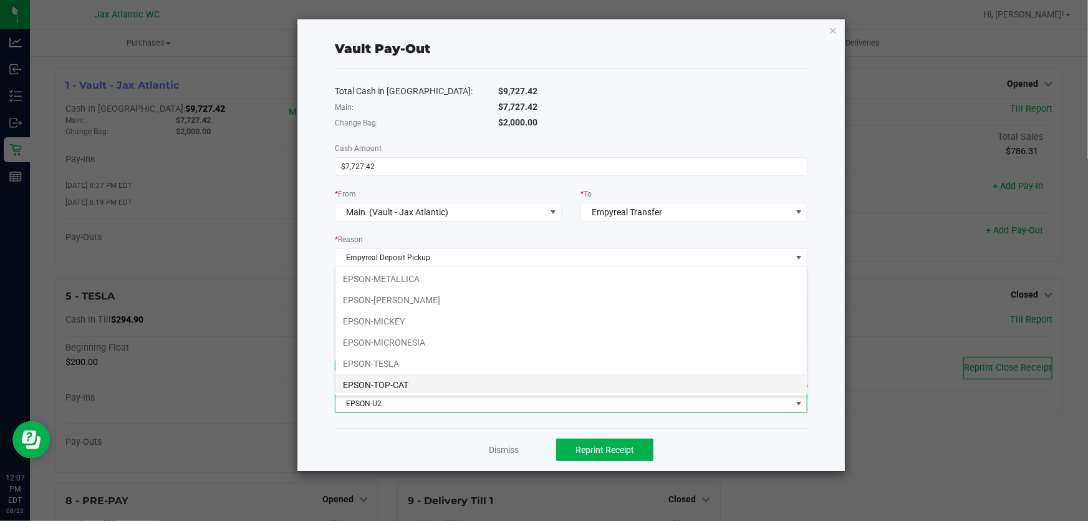
scroll to position [19, 473]
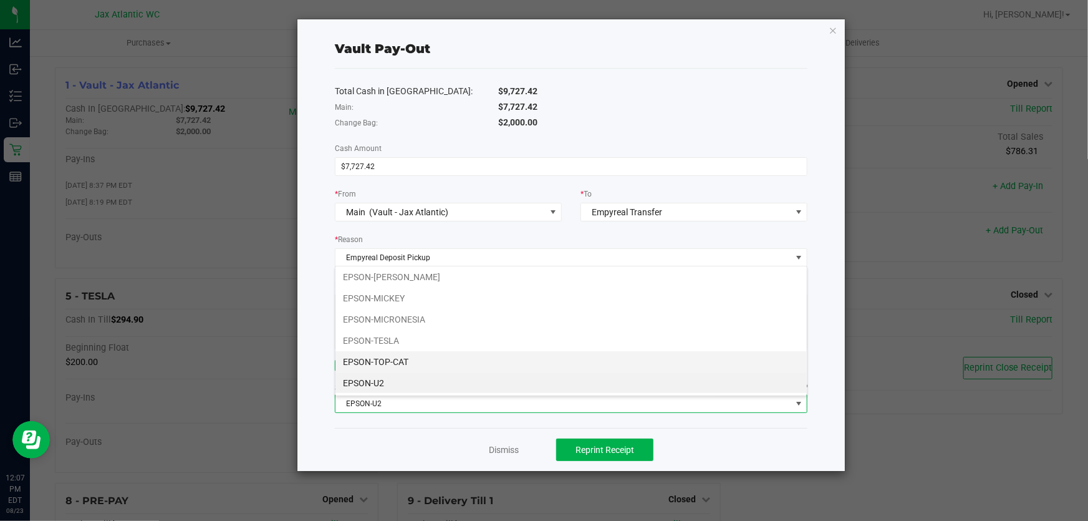
click at [424, 368] on li "EPSON-TOP-CAT" at bounding box center [572, 361] width 472 height 21
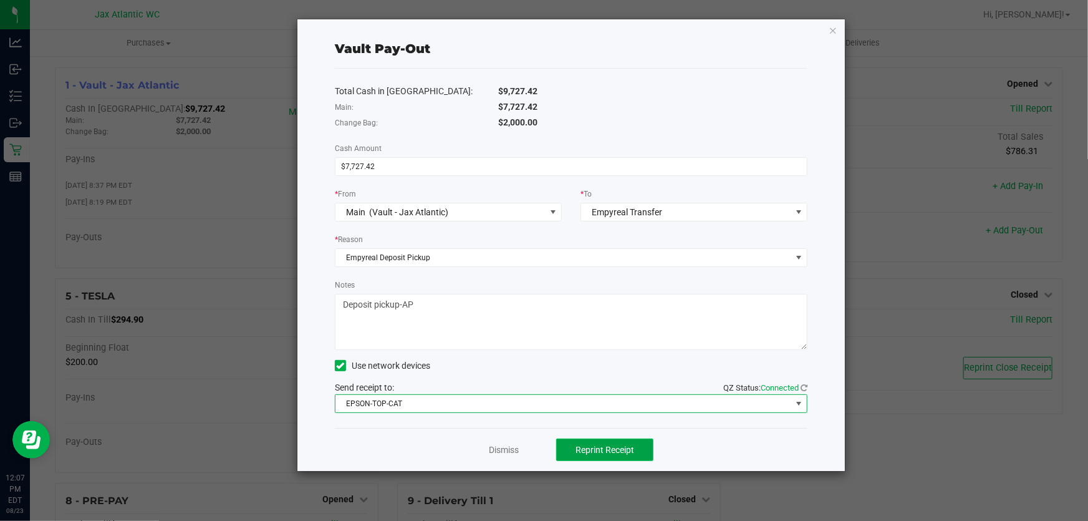
click at [618, 455] on span "Reprint Receipt" at bounding box center [605, 450] width 59 height 10
click at [578, 434] on div "Dismiss Reprint Receipt" at bounding box center [571, 449] width 473 height 43
click at [588, 456] on button "Reprint Receipt" at bounding box center [604, 449] width 97 height 22
click at [503, 450] on link "Dismiss" at bounding box center [504, 449] width 30 height 13
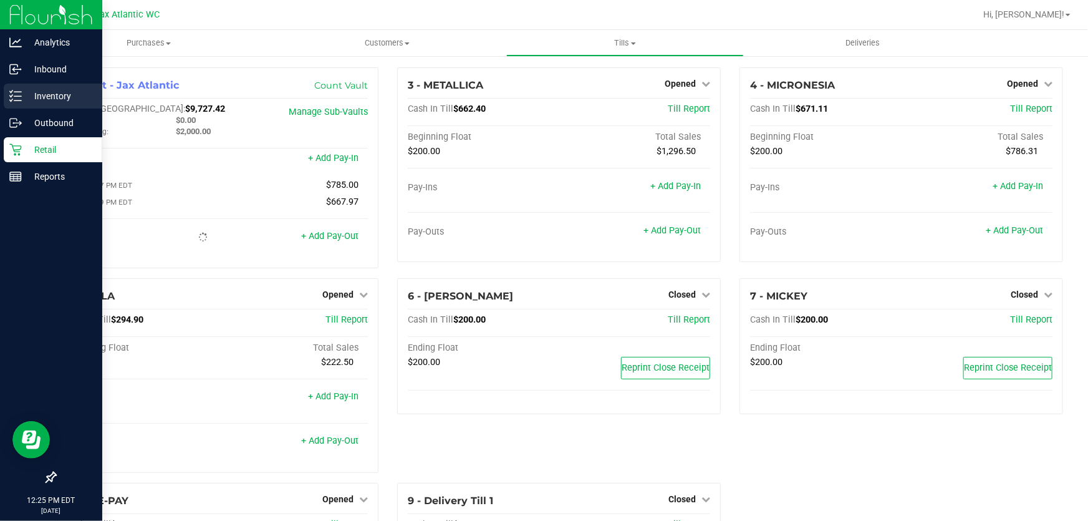
click at [25, 87] on div "Inventory" at bounding box center [53, 96] width 99 height 25
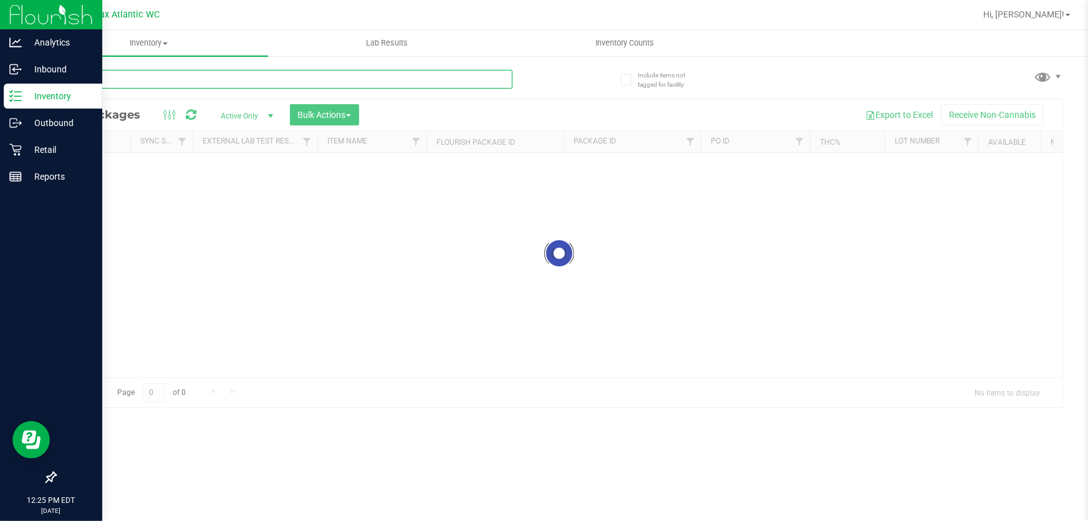
click at [110, 75] on div "Inventory All packages All inventory Waste log Create inventory Lab Results Inv…" at bounding box center [559, 275] width 1058 height 491
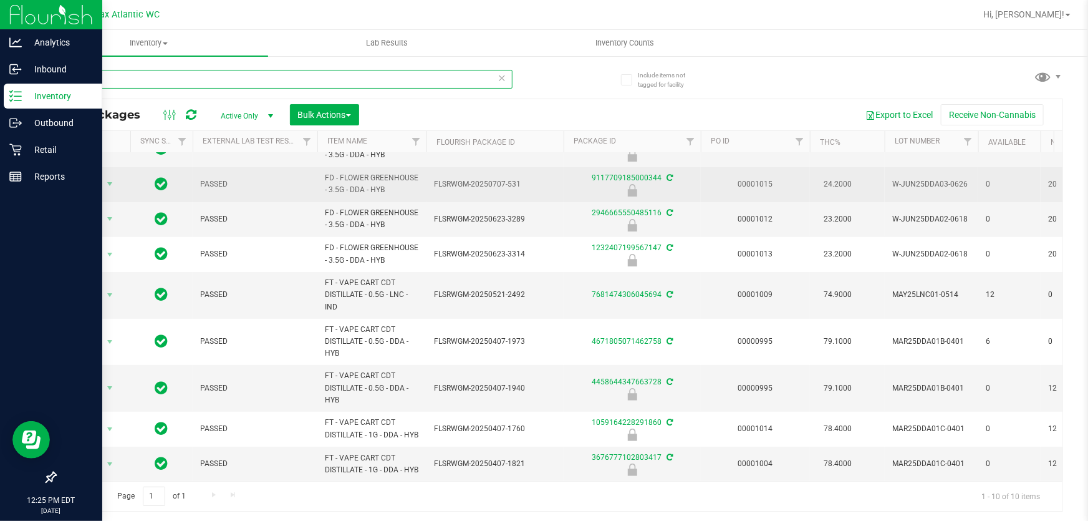
scroll to position [87, 0]
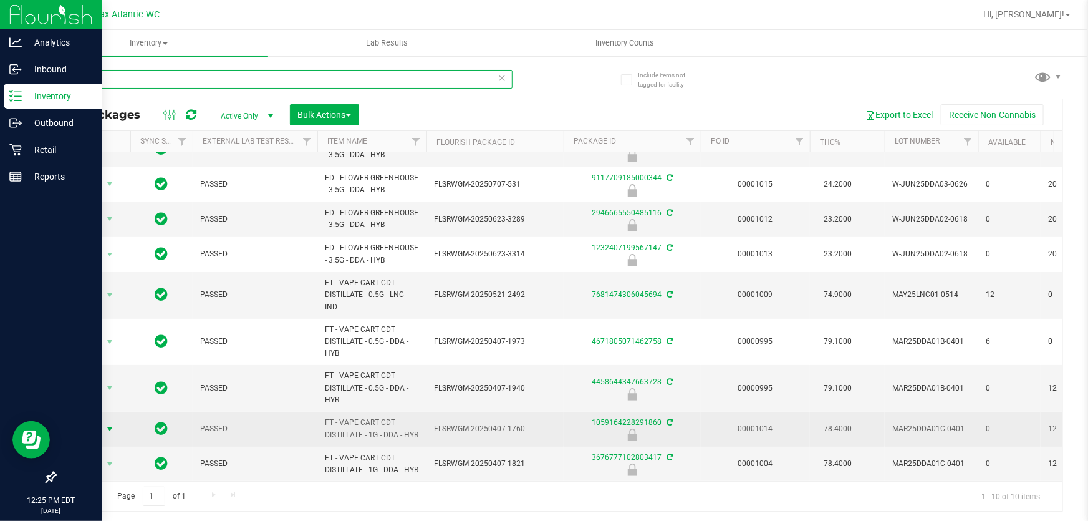
type input "DDA"
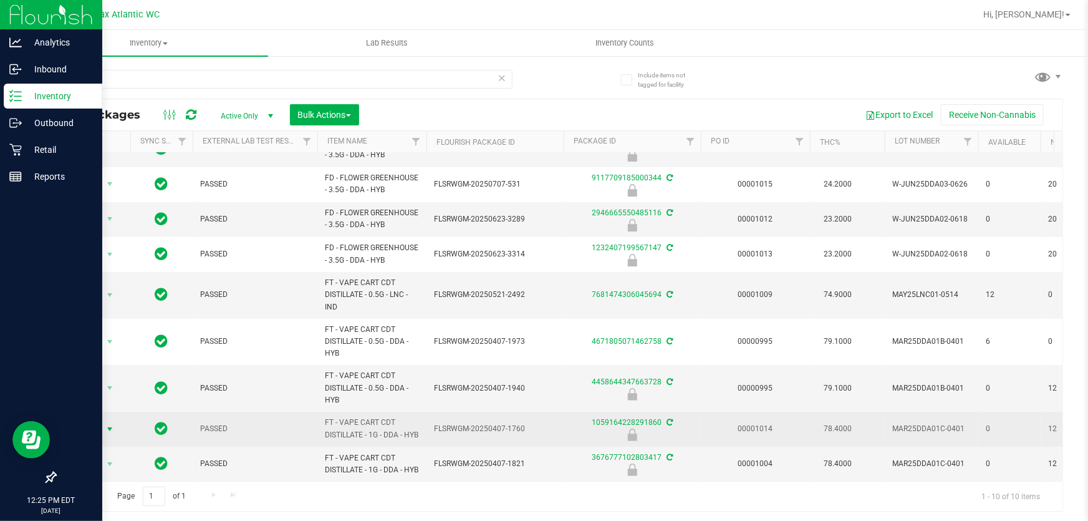
click at [85, 420] on span "Action" at bounding box center [85, 428] width 34 height 17
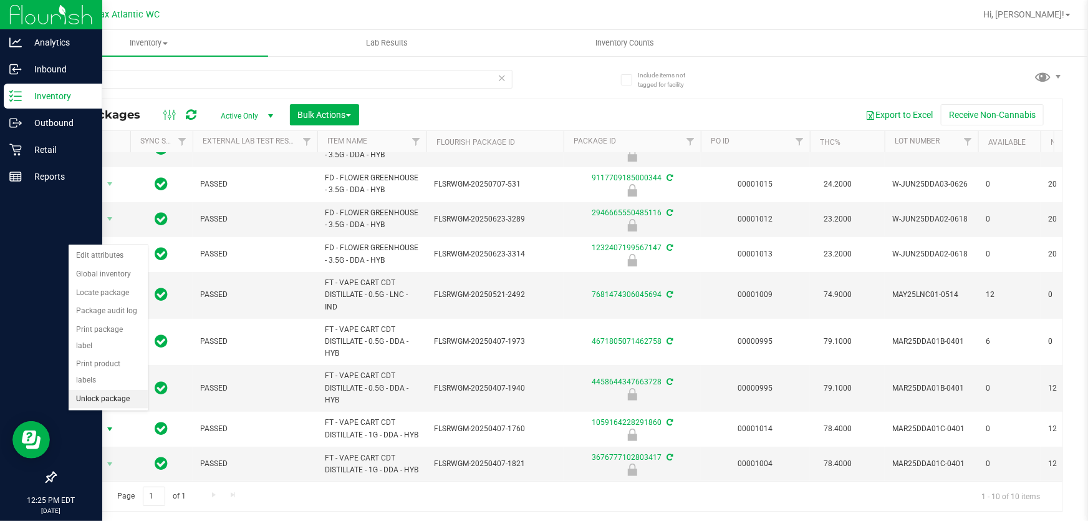
click at [112, 390] on li "Unlock package" at bounding box center [108, 399] width 79 height 19
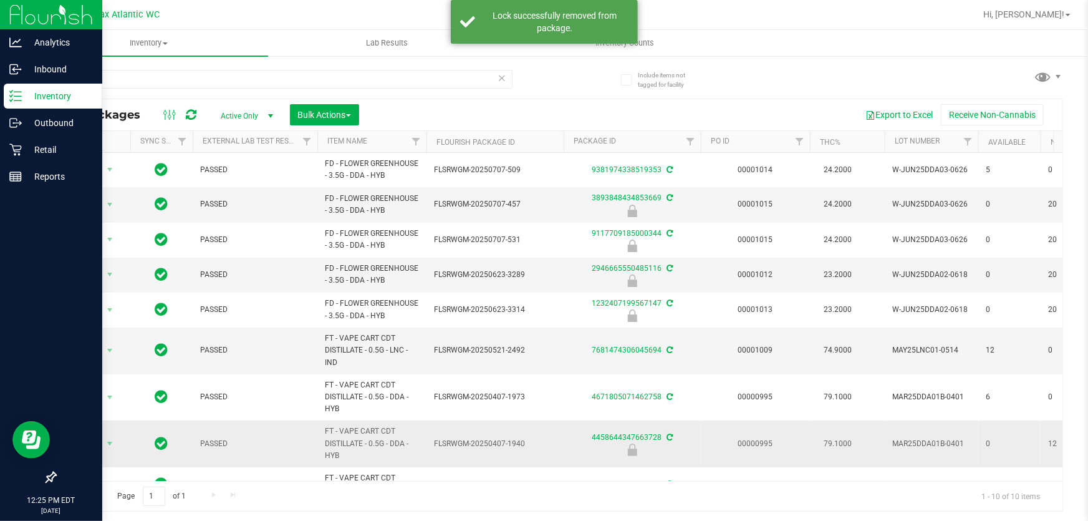
scroll to position [87, 0]
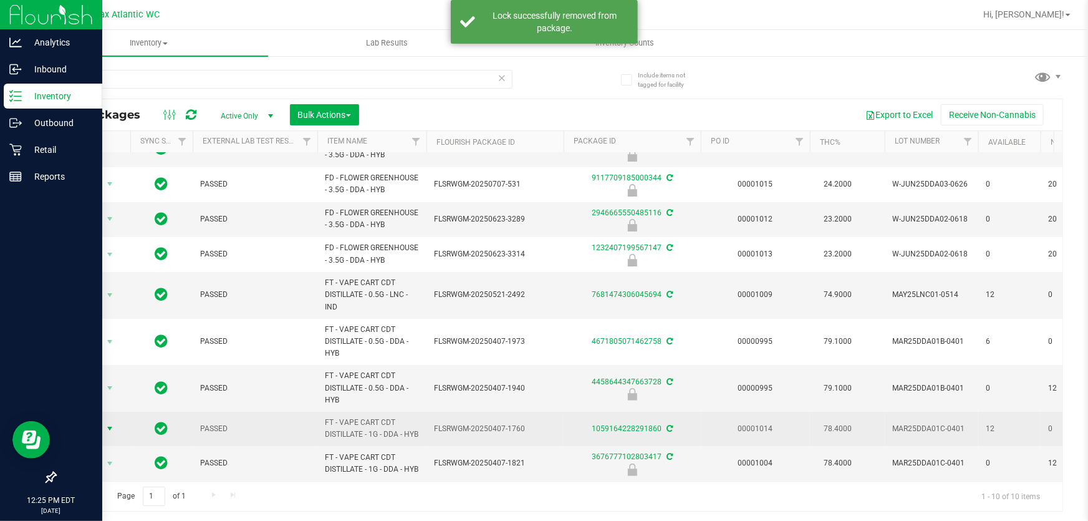
click at [94, 420] on span "Action" at bounding box center [85, 428] width 34 height 17
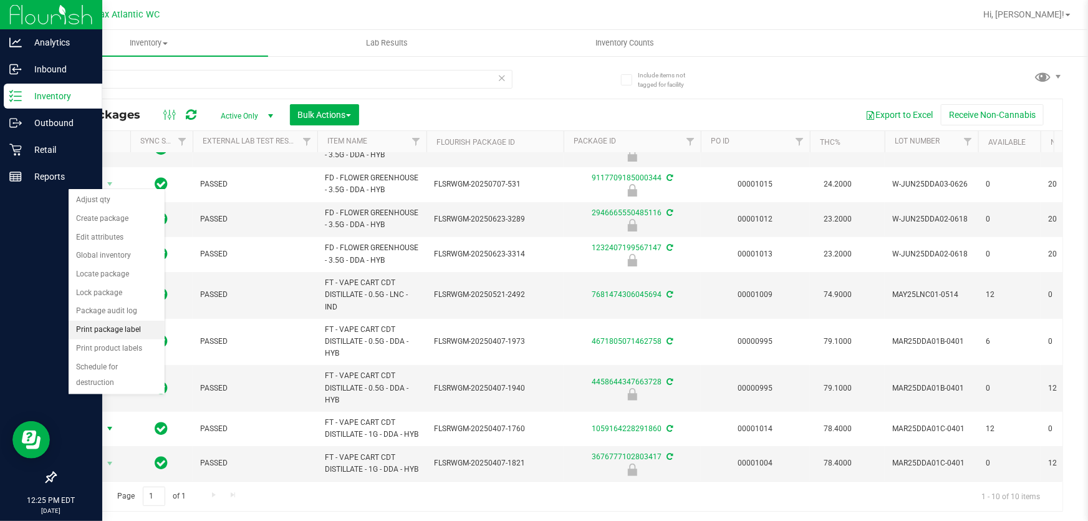
click at [132, 331] on li "Print package label" at bounding box center [117, 330] width 96 height 19
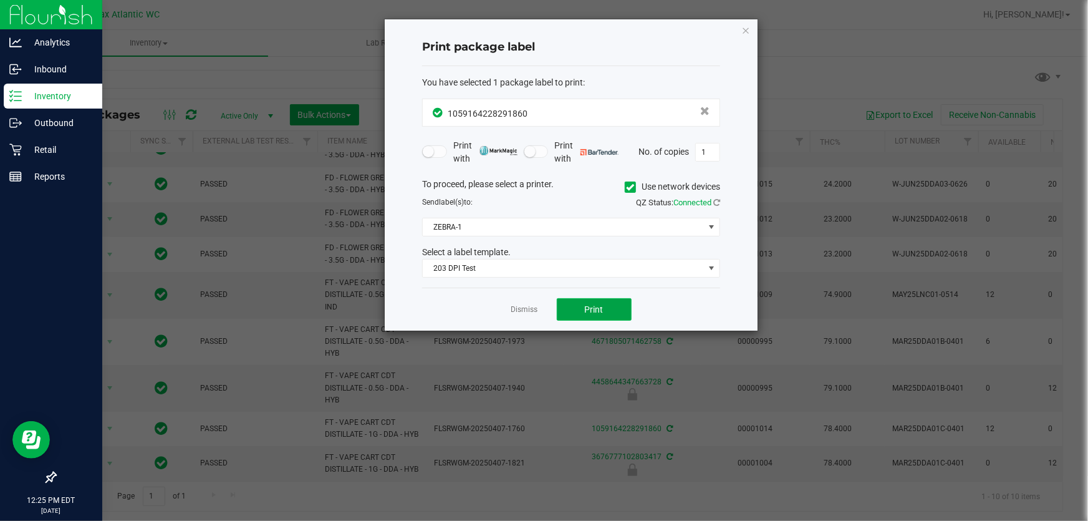
click at [568, 312] on button "Print" at bounding box center [594, 309] width 75 height 22
click at [748, 29] on icon "button" at bounding box center [746, 29] width 9 height 15
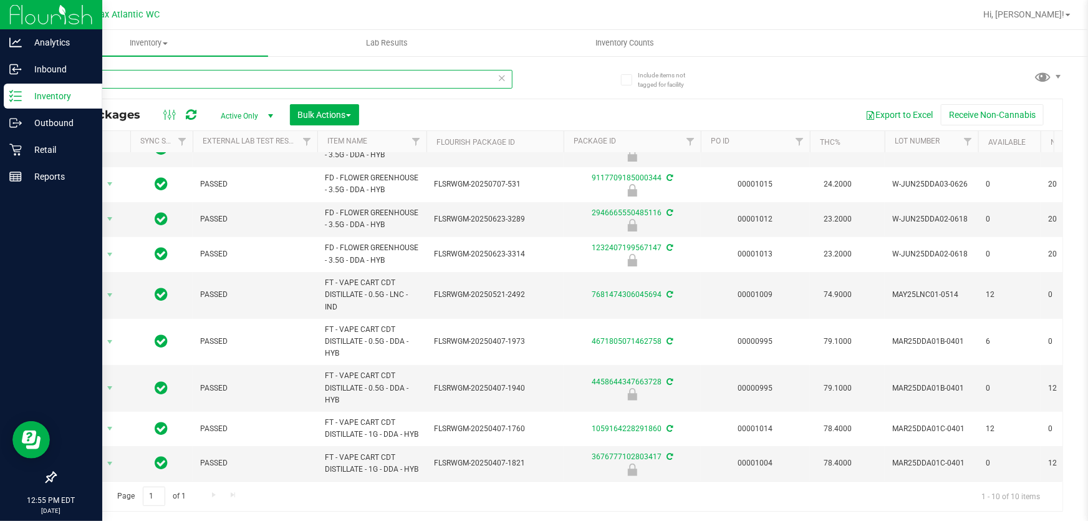
click at [233, 76] on input "DDA" at bounding box center [284, 79] width 458 height 19
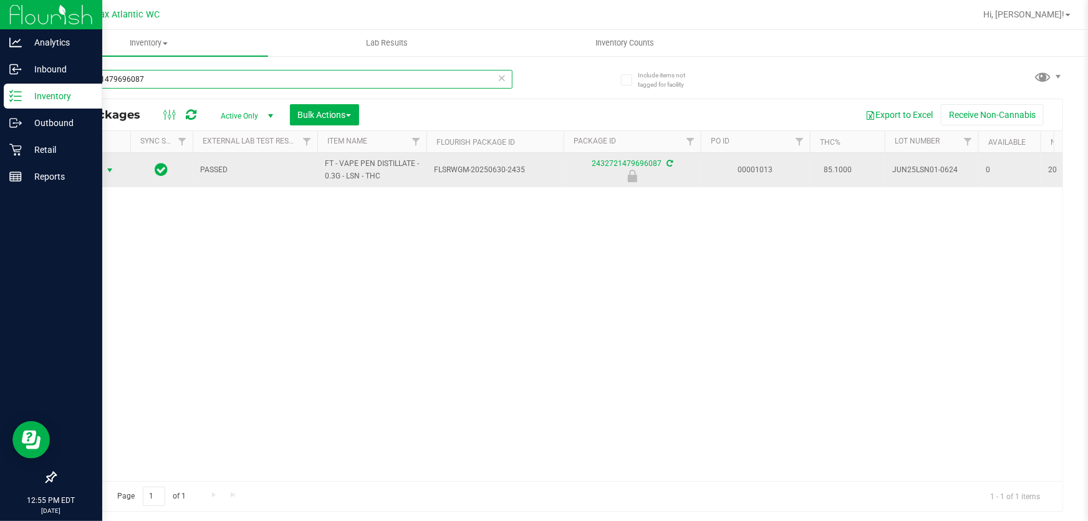
type input "2432721479696087"
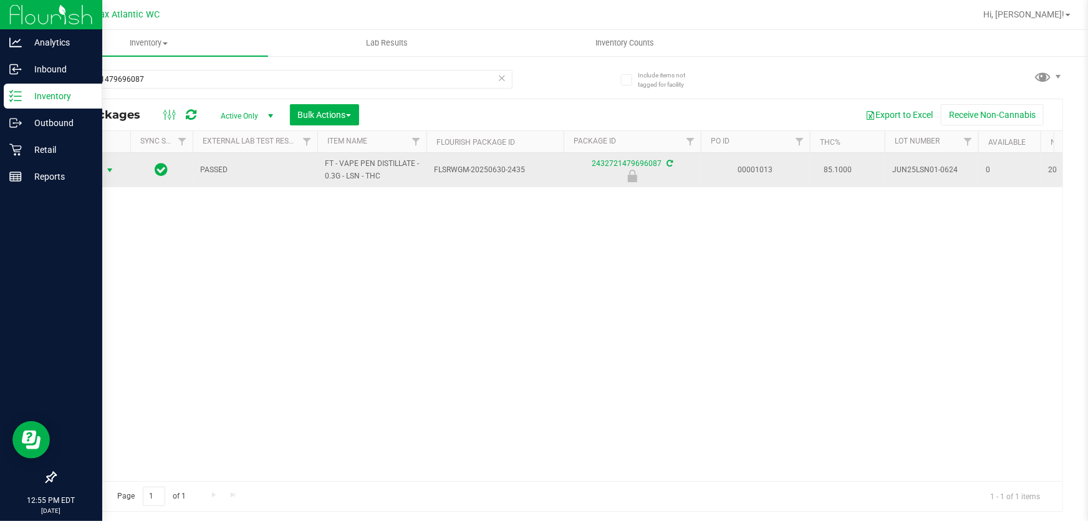
click at [102, 167] on span "select" at bounding box center [110, 170] width 16 height 17
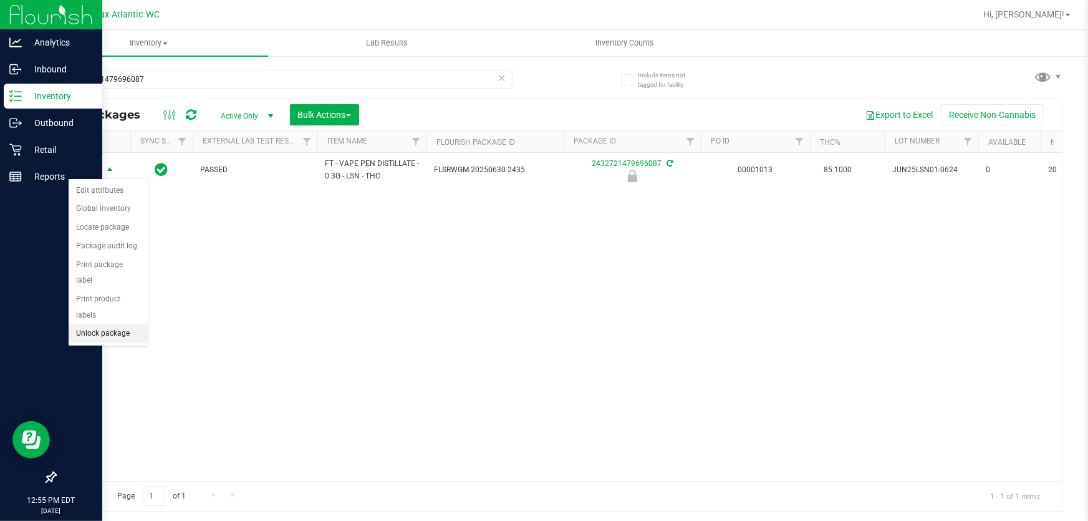
click at [120, 324] on li "Unlock package" at bounding box center [108, 333] width 79 height 19
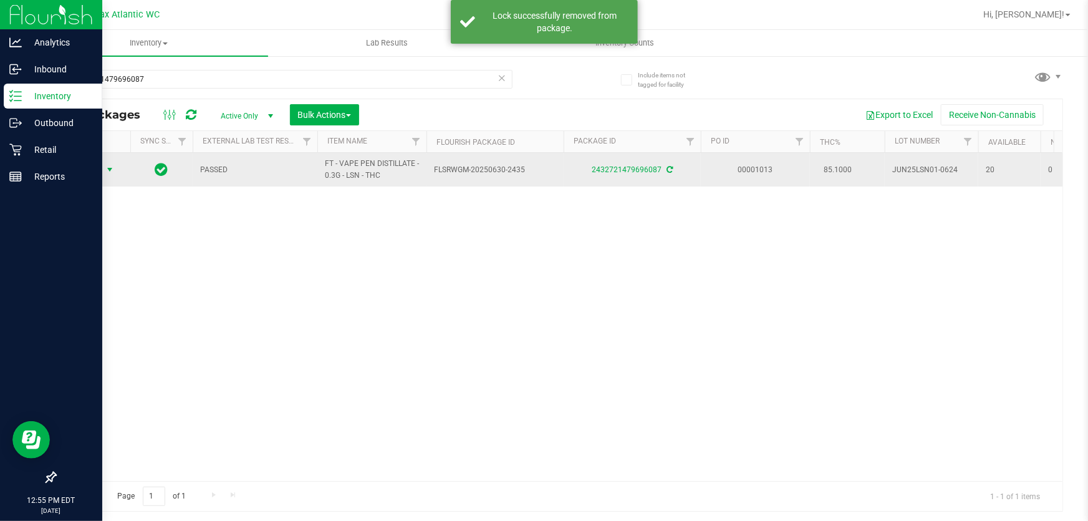
click at [98, 172] on span "Action" at bounding box center [85, 169] width 34 height 17
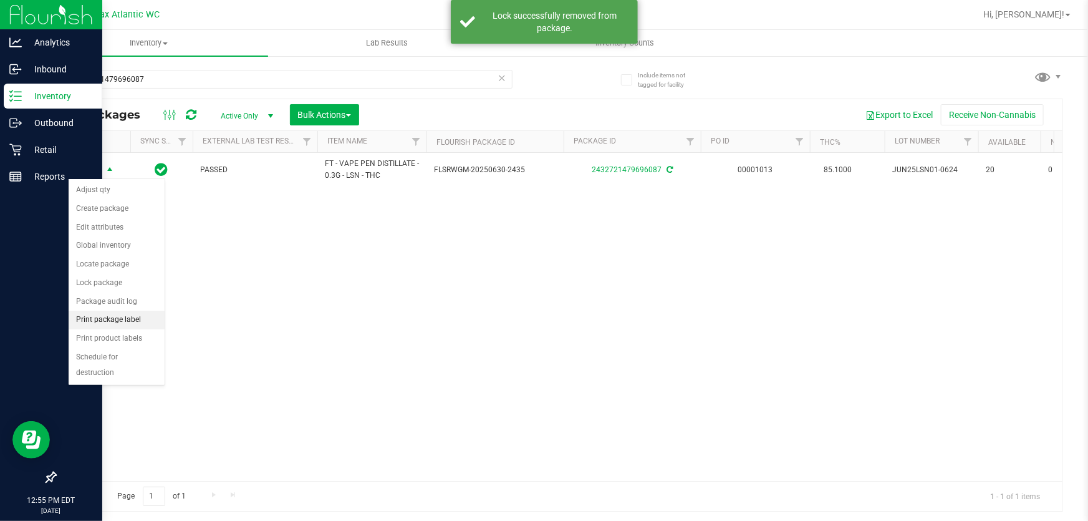
click at [133, 318] on li "Print package label" at bounding box center [117, 320] width 96 height 19
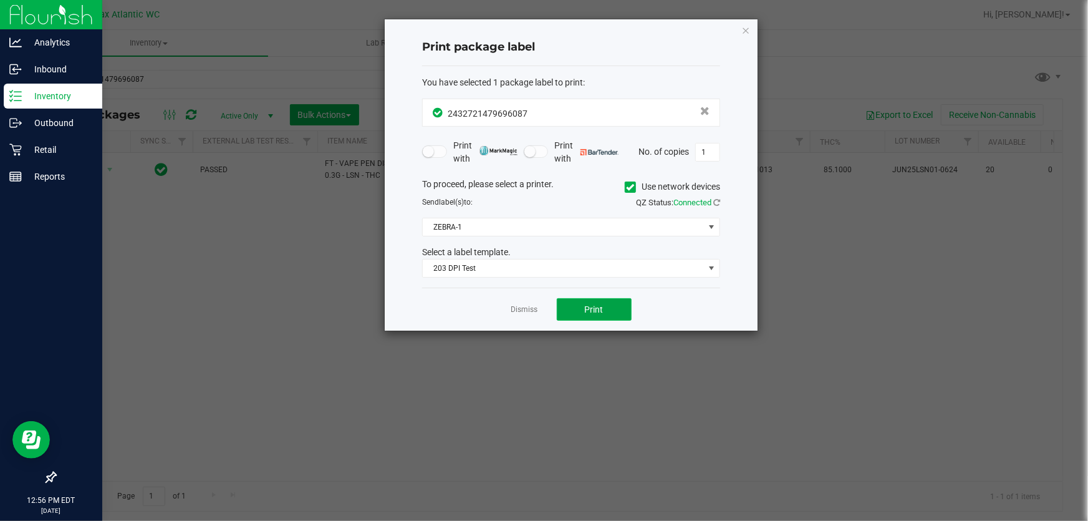
click at [601, 301] on button "Print" at bounding box center [594, 309] width 75 height 22
click at [527, 308] on link "Dismiss" at bounding box center [524, 309] width 27 height 11
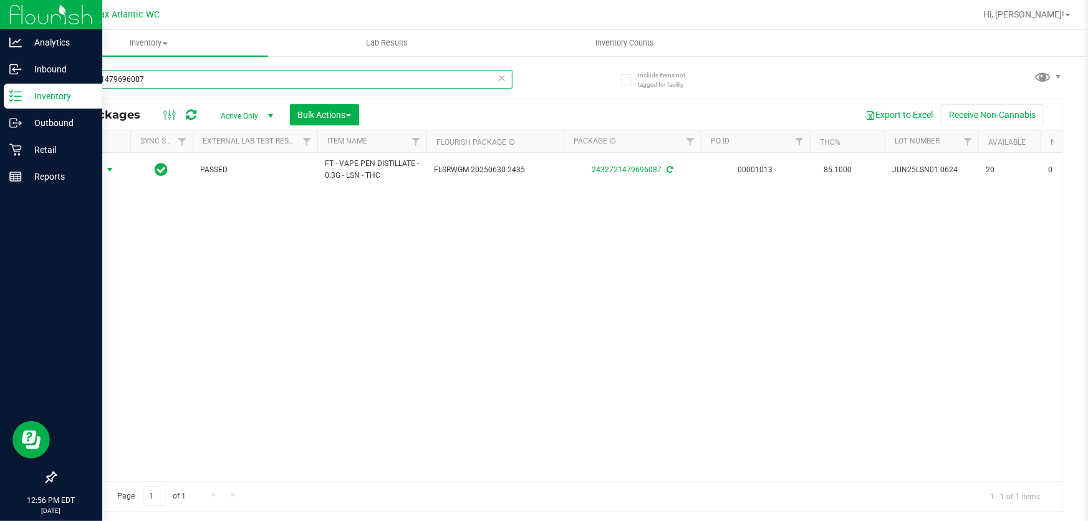
click at [225, 82] on input "2432721479696087" at bounding box center [284, 79] width 458 height 19
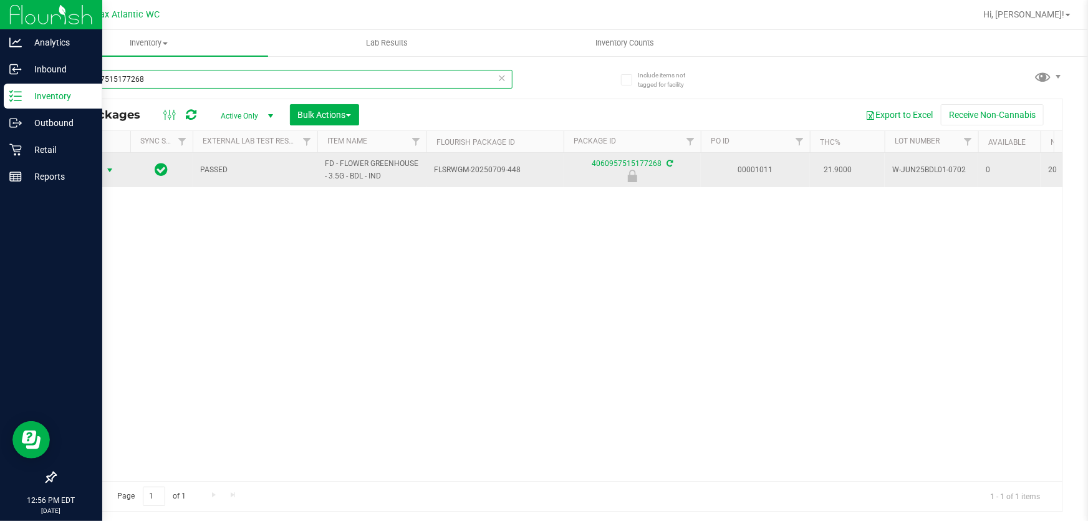
type input "4060957515177268"
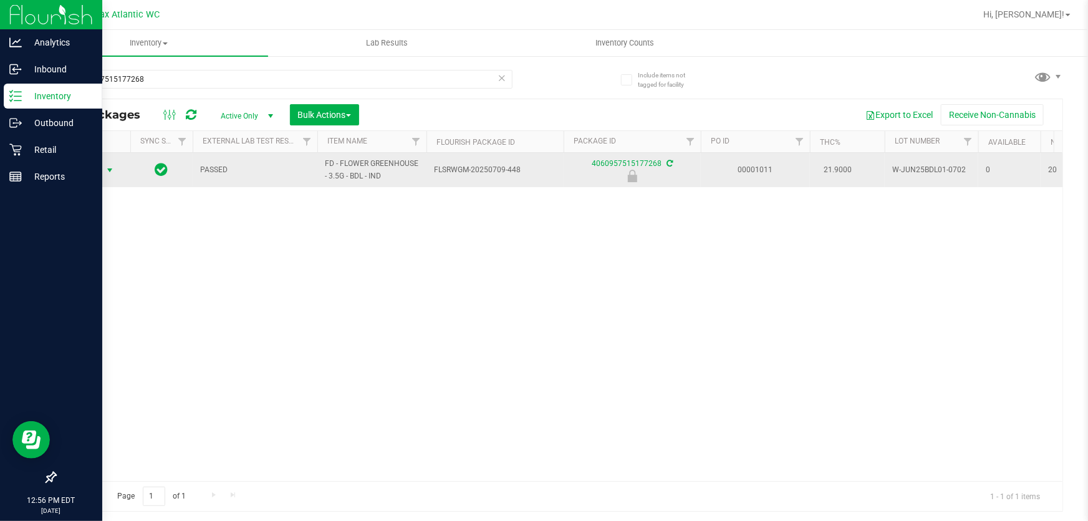
click at [93, 167] on span "Action" at bounding box center [85, 170] width 34 height 17
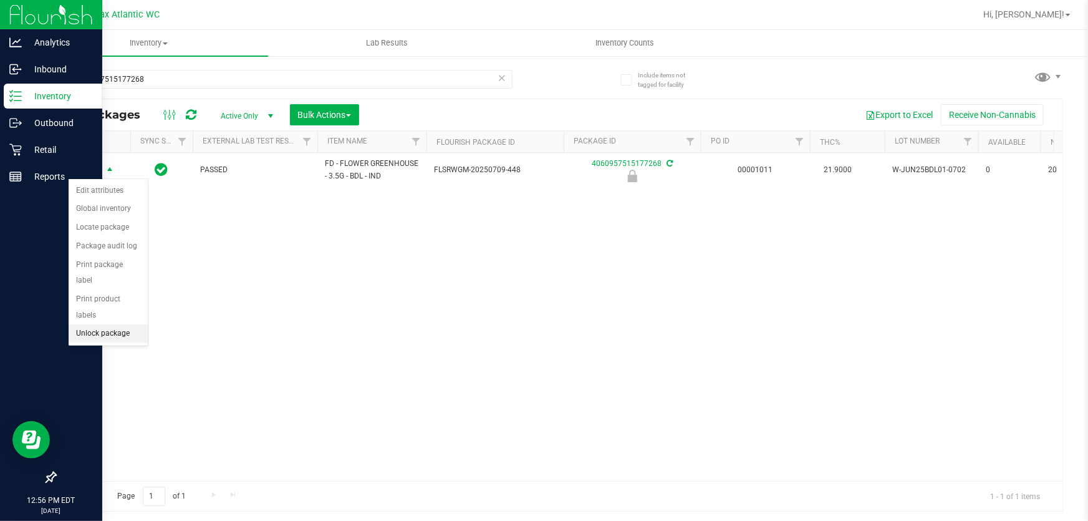
click at [123, 324] on li "Unlock package" at bounding box center [108, 333] width 79 height 19
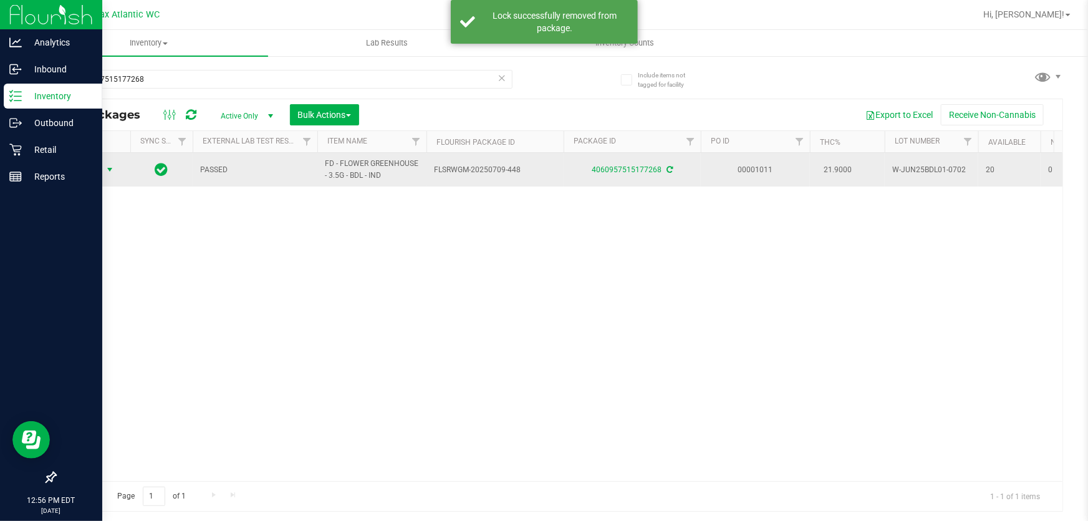
click at [89, 175] on span "Action" at bounding box center [85, 169] width 34 height 17
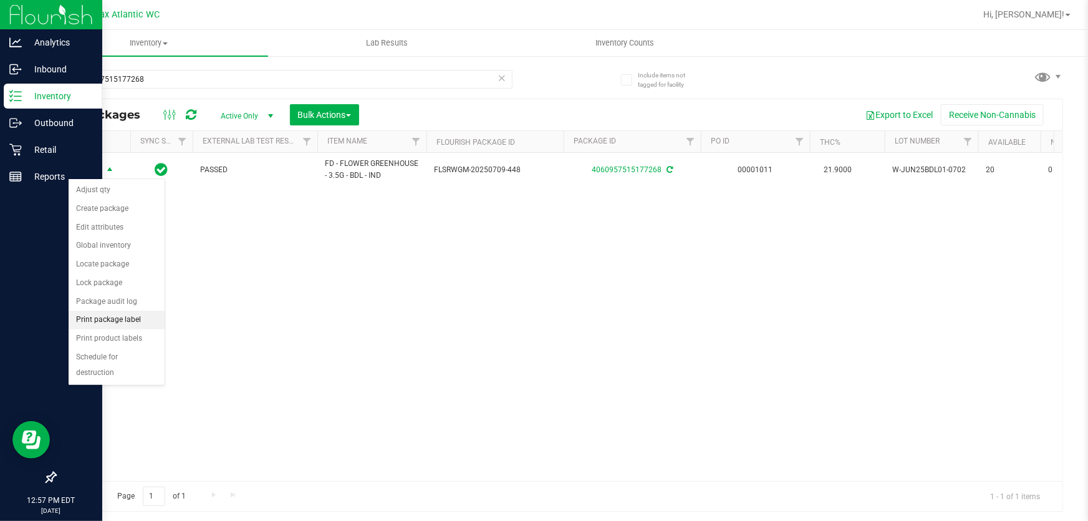
click at [137, 321] on li "Print package label" at bounding box center [117, 320] width 96 height 19
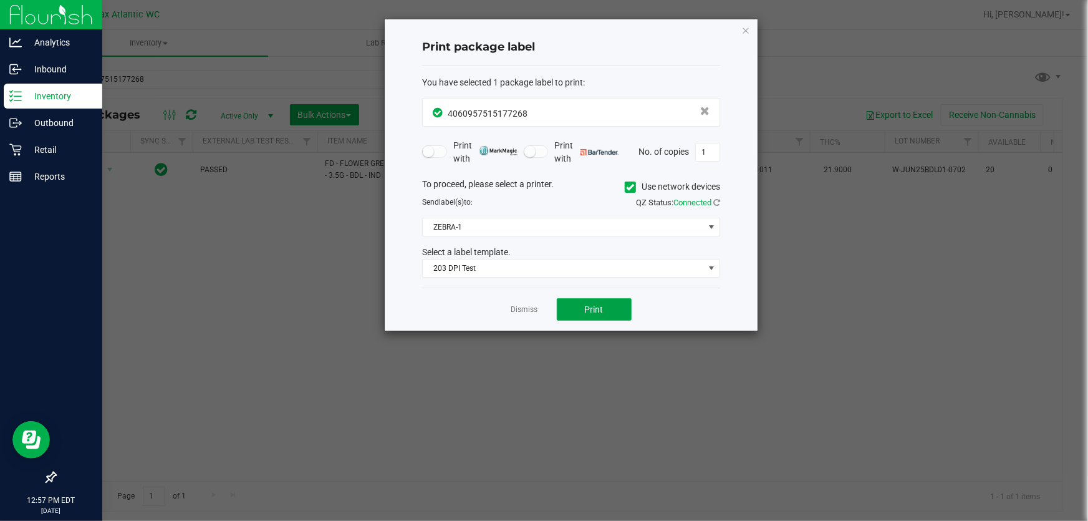
click at [591, 306] on span "Print" at bounding box center [594, 309] width 19 height 10
click at [593, 316] on button "Print" at bounding box center [594, 309] width 75 height 22
click at [742, 29] on icon "button" at bounding box center [746, 29] width 9 height 15
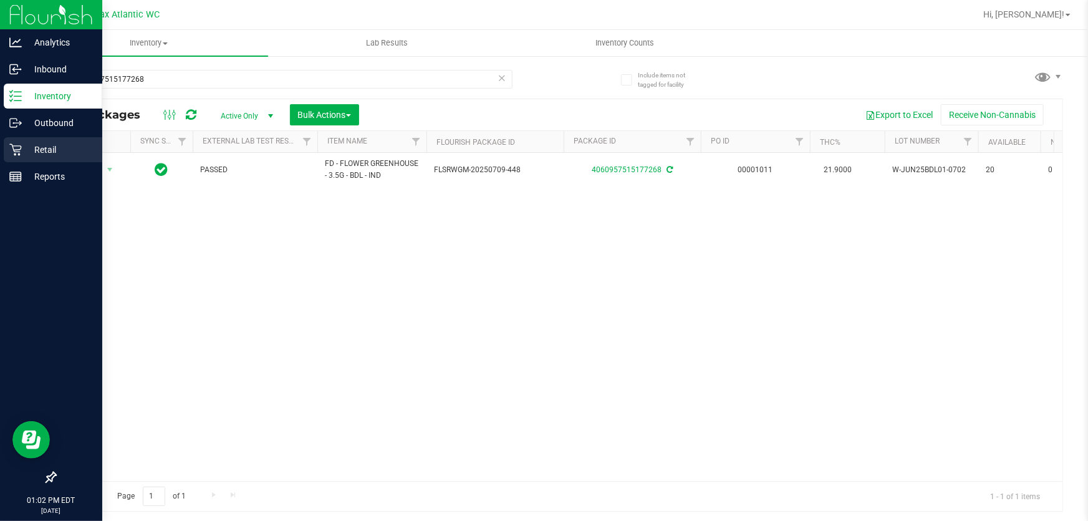
click at [17, 146] on icon at bounding box center [15, 150] width 12 height 12
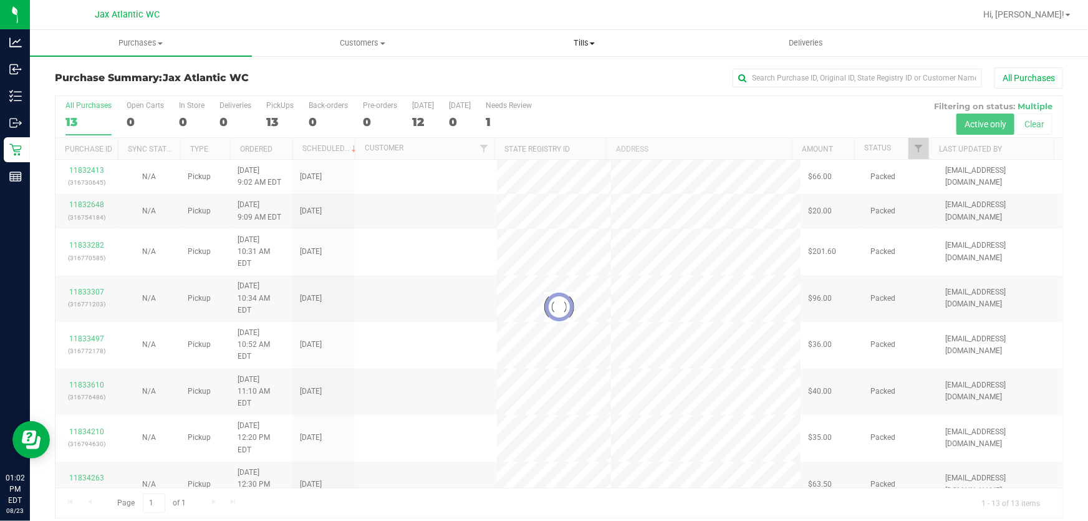
click at [589, 39] on span "Tills" at bounding box center [584, 42] width 221 height 11
click at [546, 73] on span "Manage tills" at bounding box center [515, 75] width 84 height 11
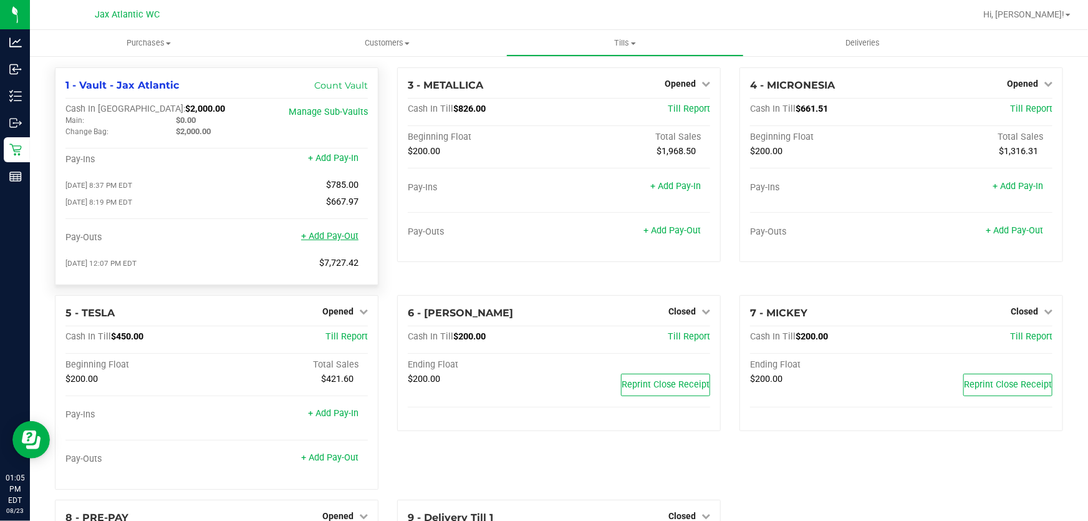
click at [339, 238] on link "+ Add Pay-Out" at bounding box center [329, 236] width 57 height 11
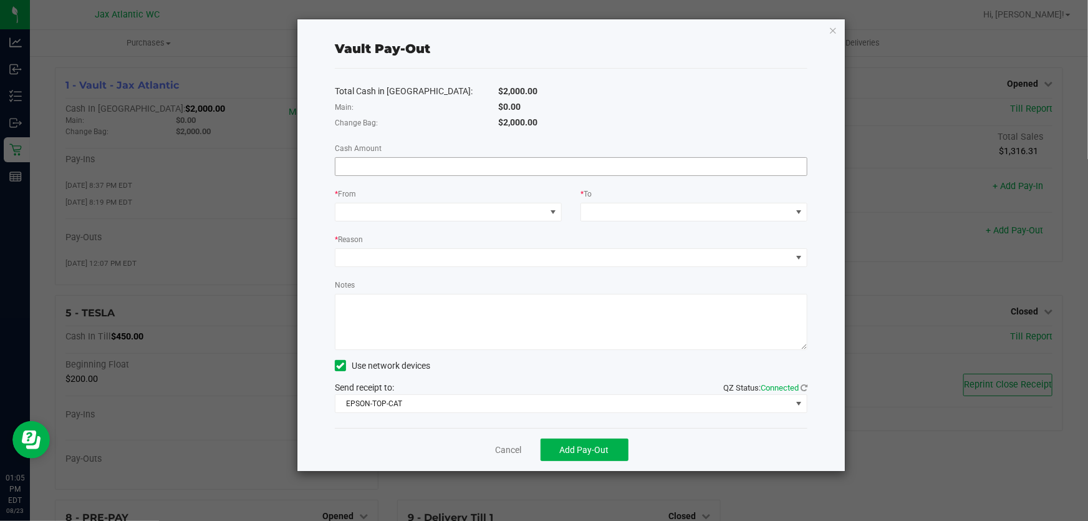
click at [440, 172] on input at bounding box center [572, 166] width 472 height 17
type input "$785.00"
click at [437, 218] on span at bounding box center [441, 211] width 210 height 17
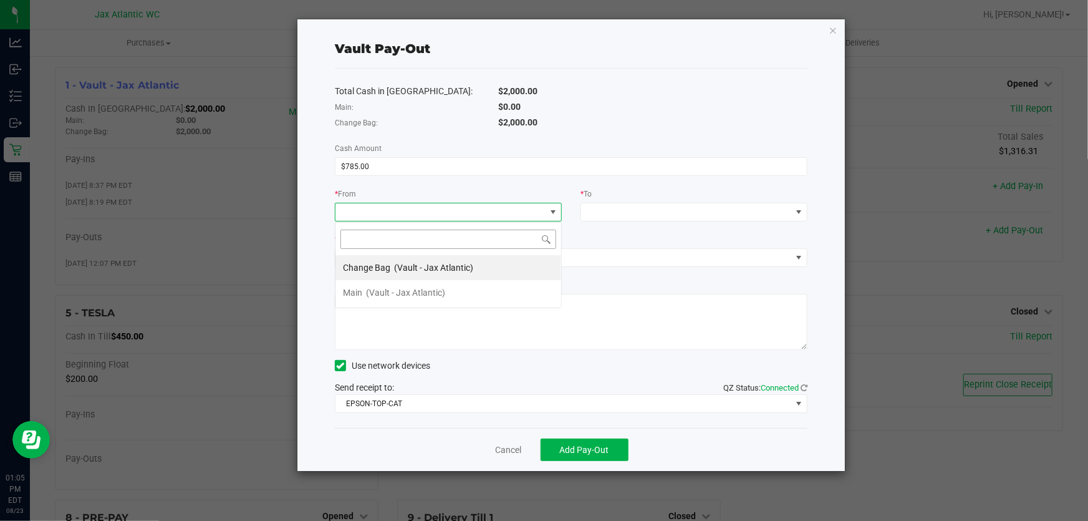
scroll to position [19, 226]
click at [408, 271] on span "(Vault - Jax Atlantic)" at bounding box center [433, 268] width 79 height 10
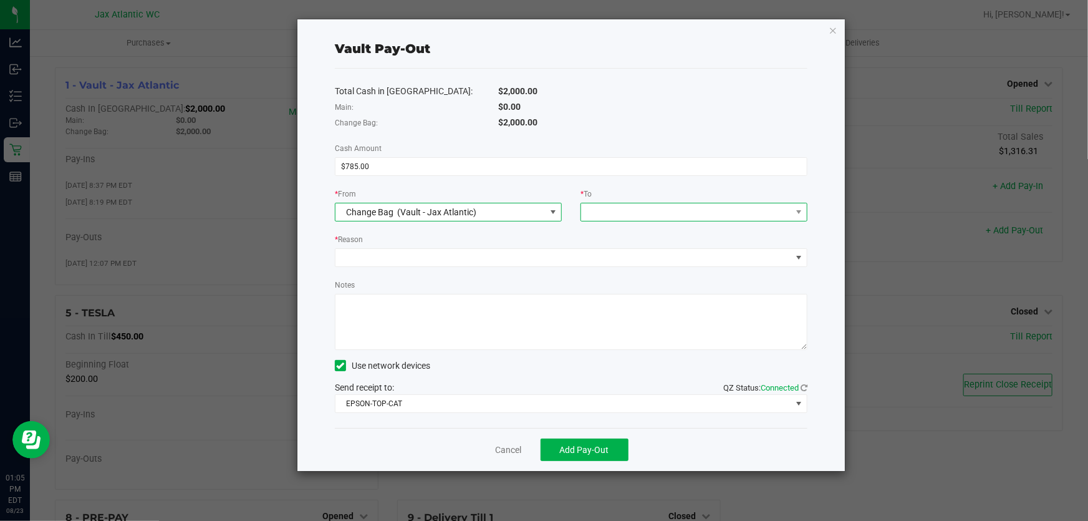
click at [616, 218] on span at bounding box center [686, 211] width 210 height 17
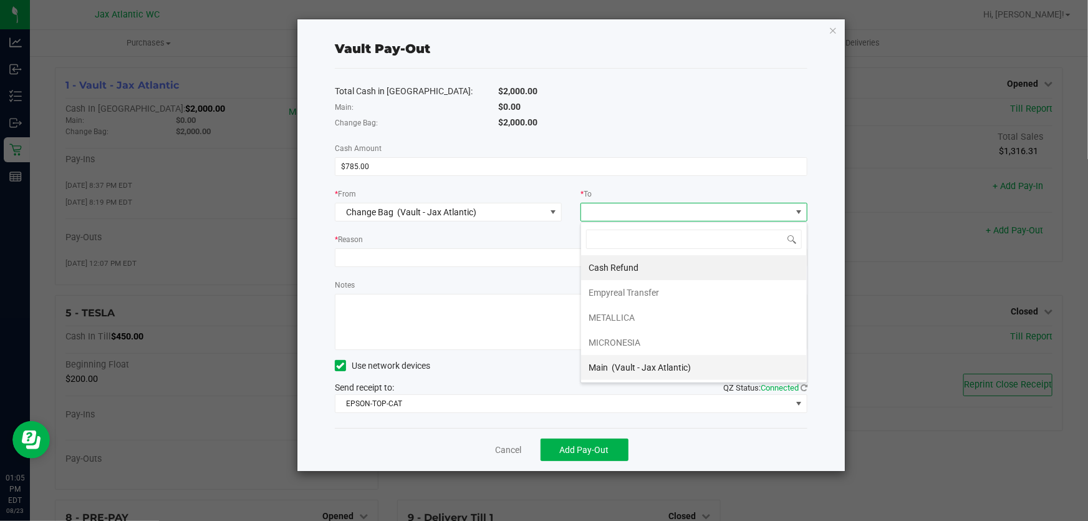
click at [636, 370] on span "(Vault - Jax Atlantic)" at bounding box center [651, 367] width 79 height 10
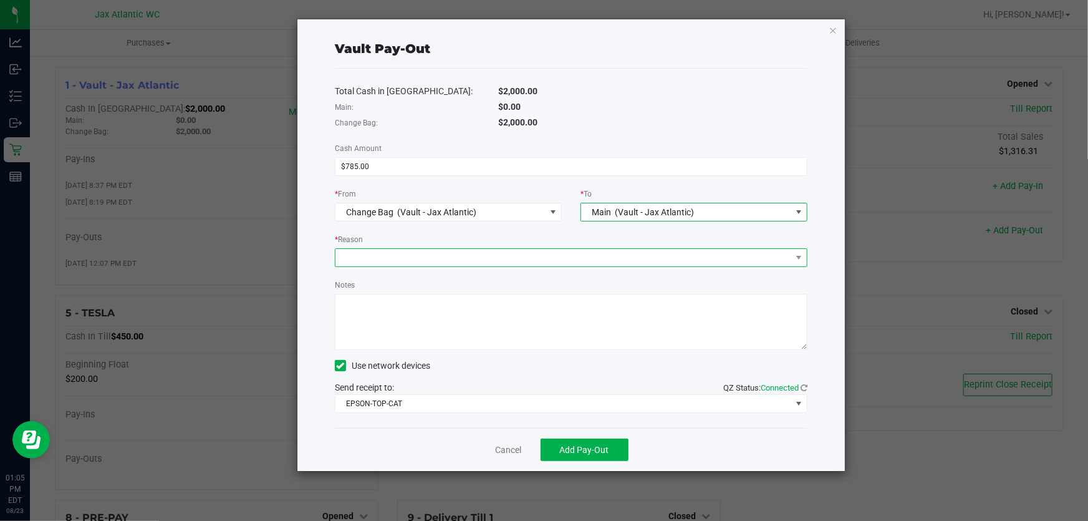
click at [450, 262] on span at bounding box center [564, 257] width 456 height 17
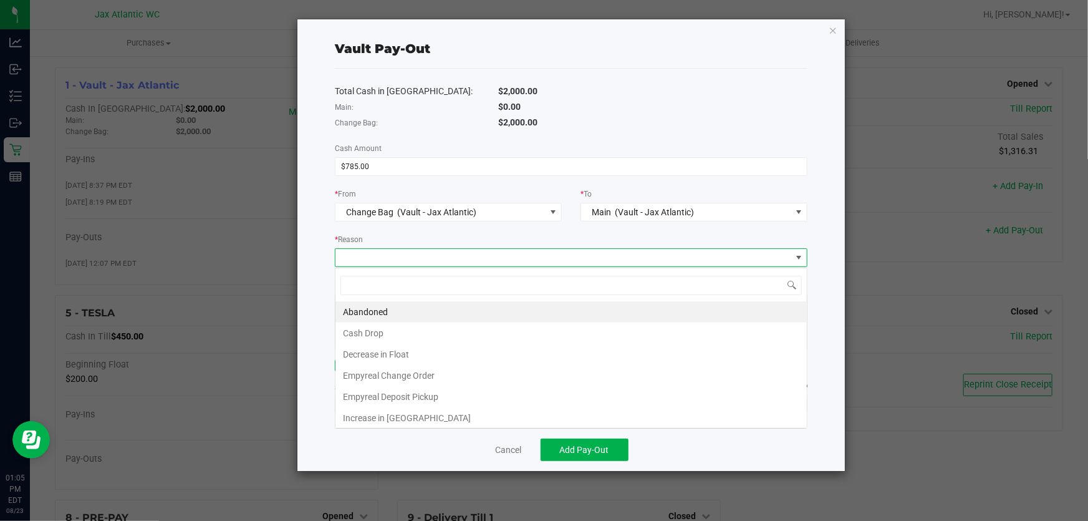
scroll to position [19, 473]
click at [418, 373] on li "Empyreal Change Order" at bounding box center [572, 375] width 472 height 21
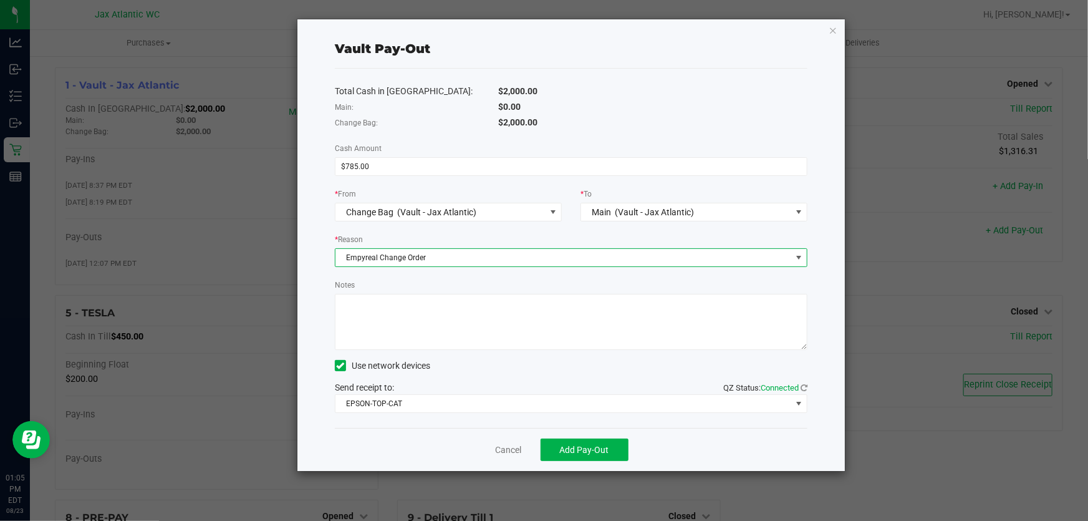
click at [418, 320] on textarea "Notes" at bounding box center [571, 322] width 473 height 56
type textarea "c"
type textarea "V"
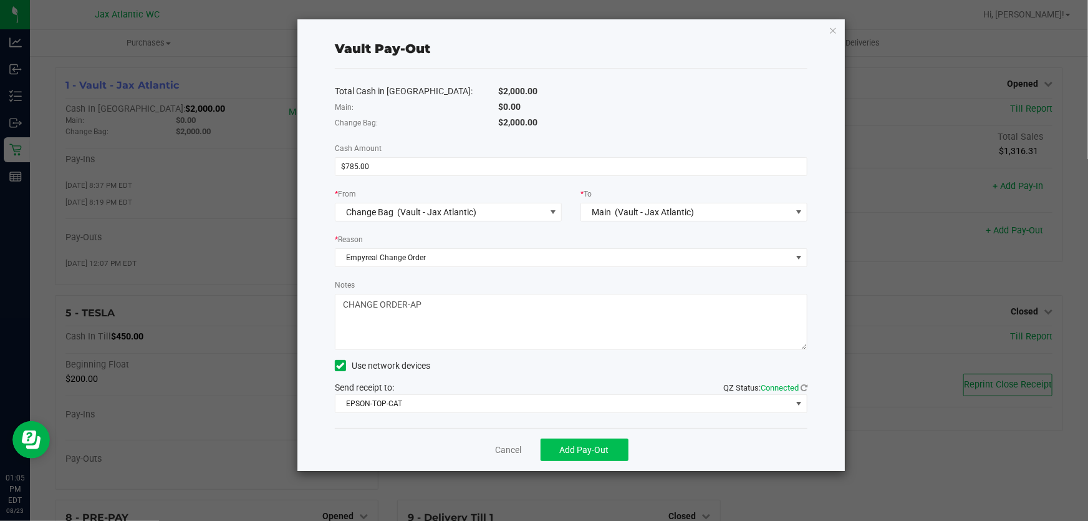
type textarea "CHANGE ORDER-AP"
click at [579, 447] on span "Add Pay-Out" at bounding box center [584, 450] width 49 height 10
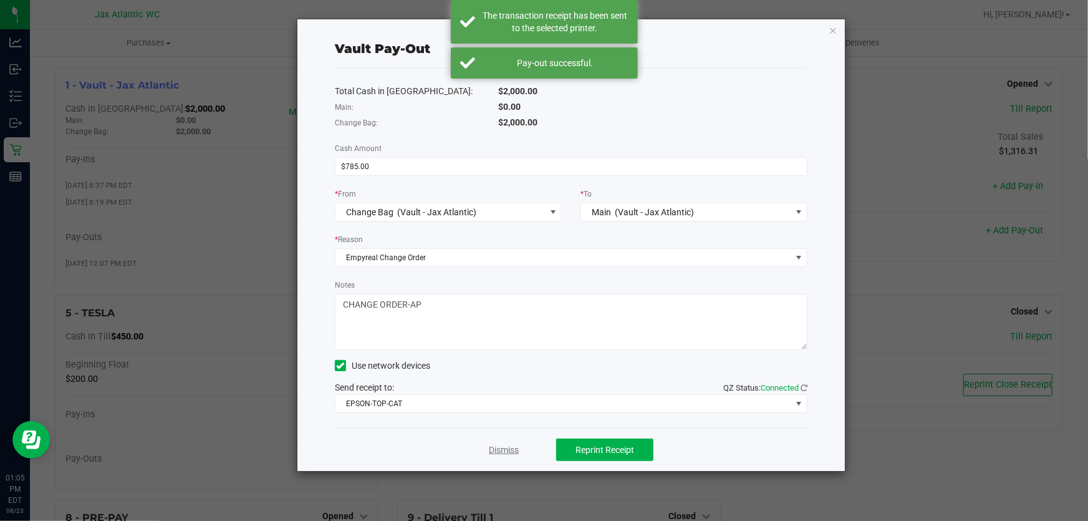
click at [506, 449] on link "Dismiss" at bounding box center [504, 449] width 30 height 13
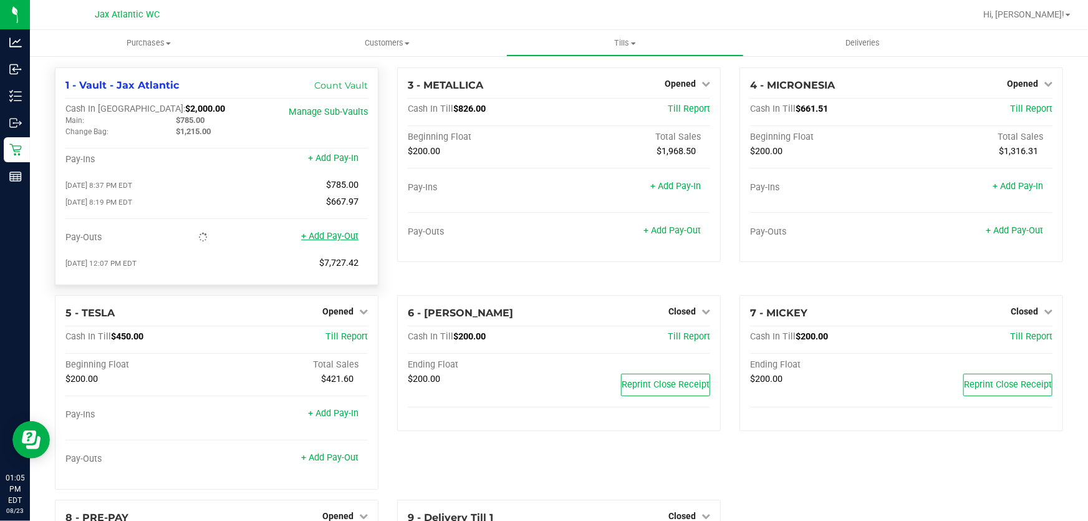
click at [344, 238] on link "+ Add Pay-Out" at bounding box center [329, 236] width 57 height 11
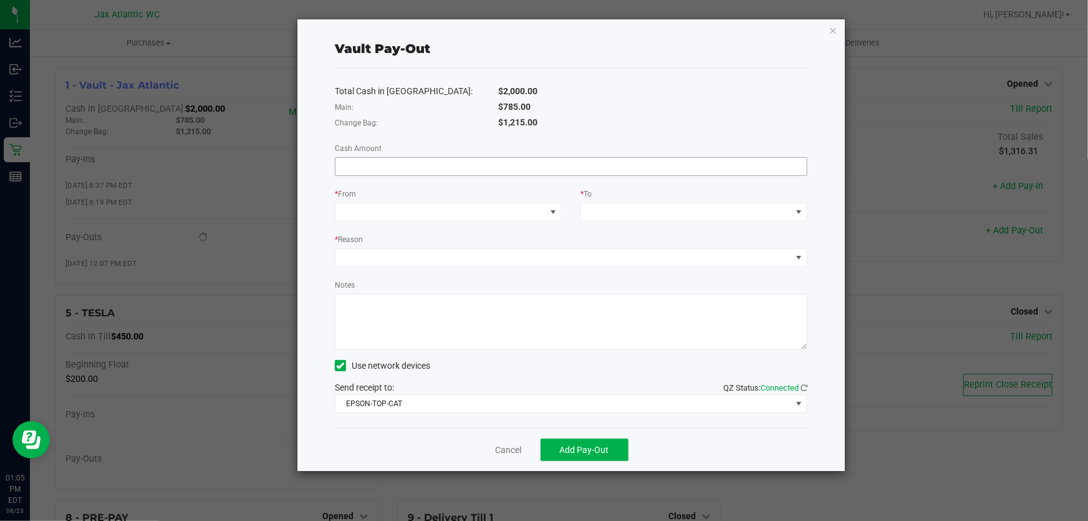
click at [412, 168] on input at bounding box center [572, 166] width 472 height 17
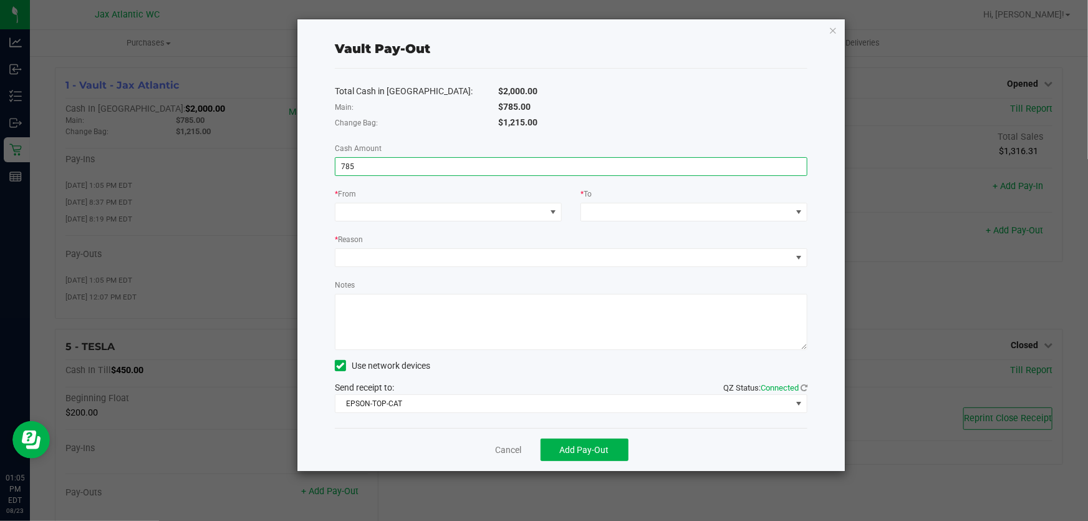
type input "$785.00"
click at [417, 149] on div "Total Cash in Vault: $2,000.00 Main: $785.00 Change Bag: $1,215.00 Cash Amount …" at bounding box center [571, 248] width 473 height 359
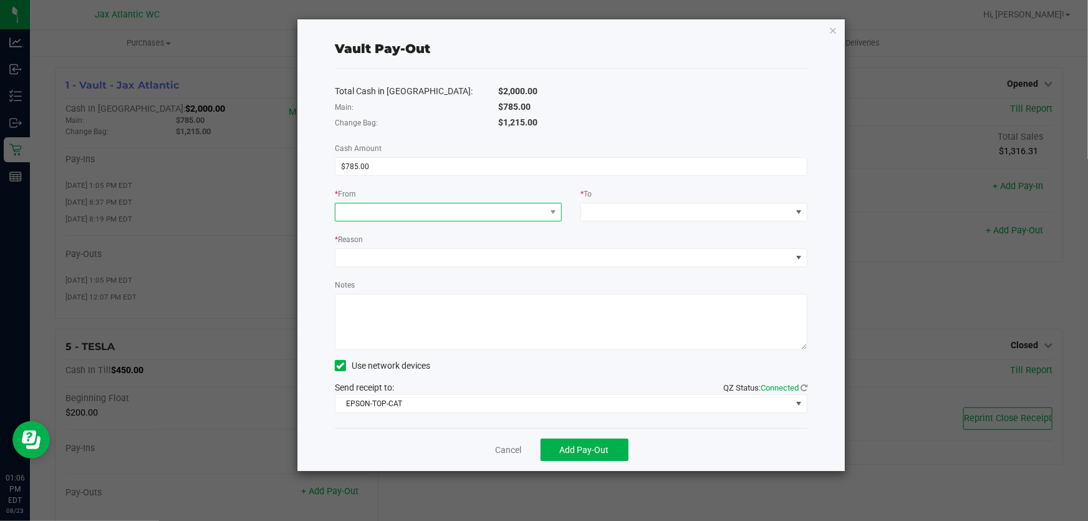
click at [371, 205] on span at bounding box center [441, 211] width 210 height 17
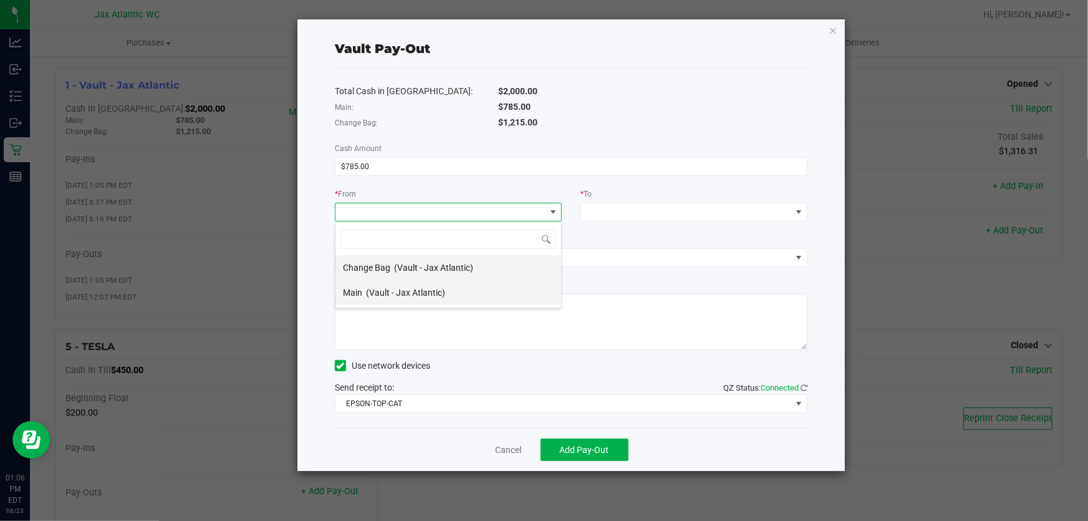
click at [389, 292] on span "(Vault - Jax Atlantic)" at bounding box center [405, 293] width 79 height 10
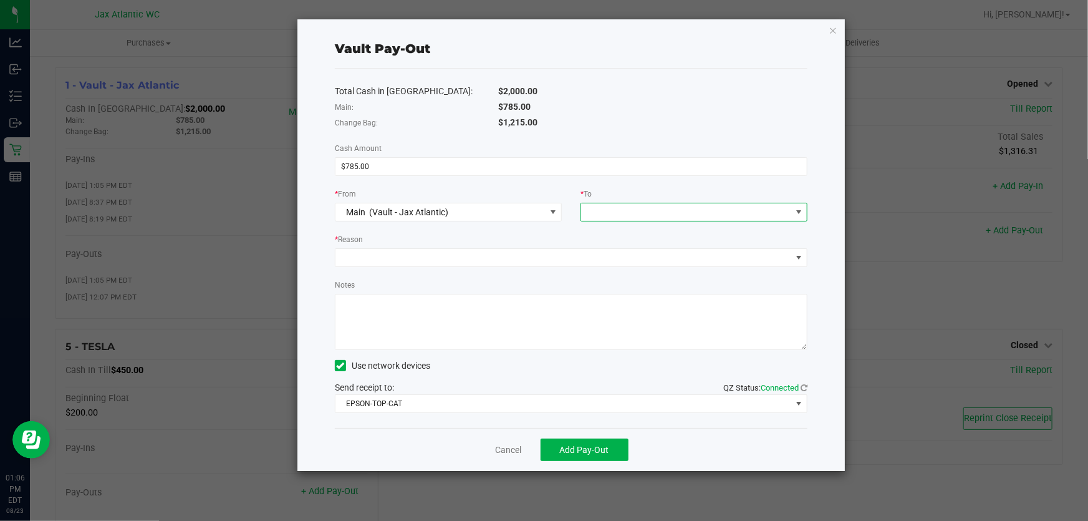
click at [604, 213] on span at bounding box center [686, 211] width 210 height 17
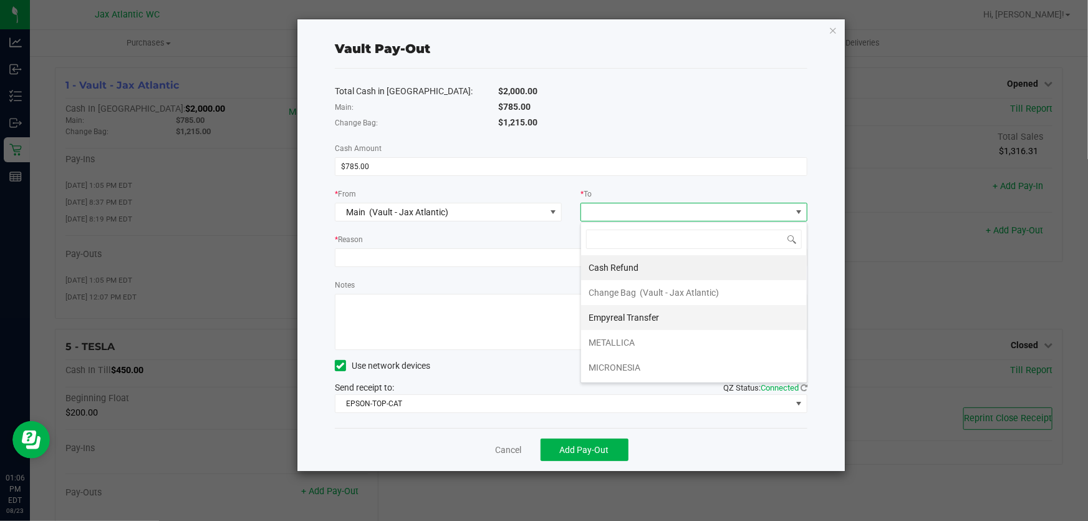
click at [636, 322] on div "Empyreal Transfer" at bounding box center [625, 317] width 72 height 22
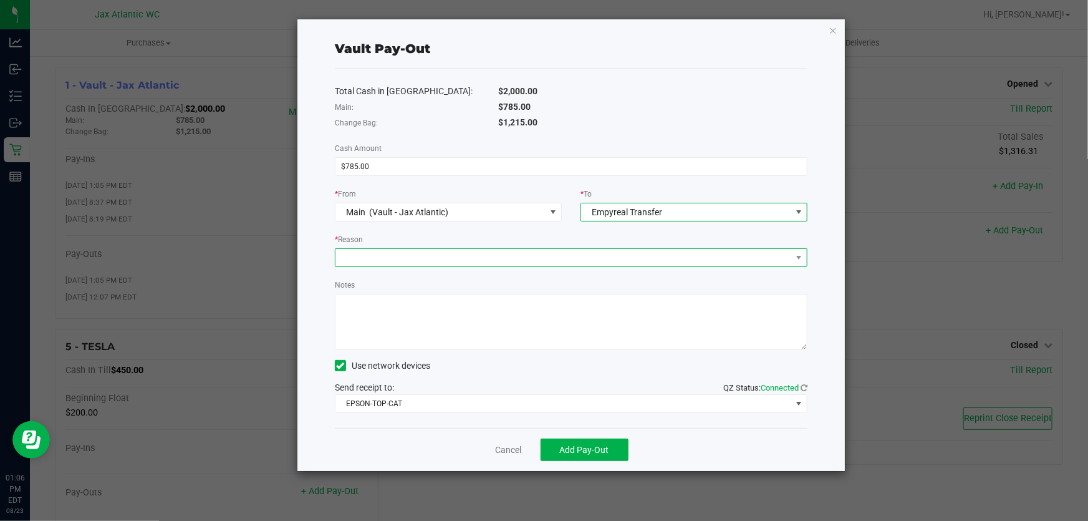
click at [460, 262] on span at bounding box center [564, 257] width 456 height 17
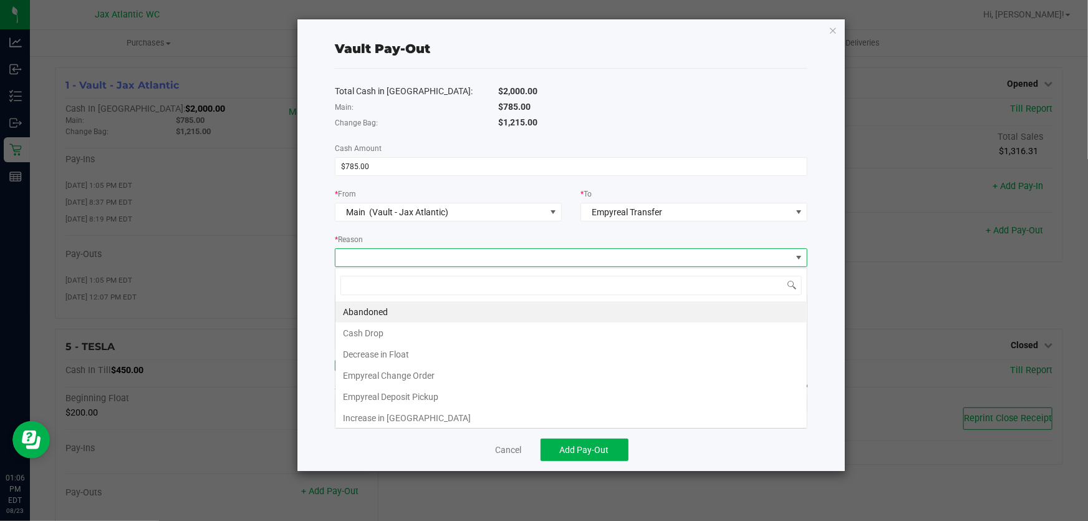
scroll to position [19, 473]
click at [414, 372] on li "Empyreal Change Order" at bounding box center [572, 375] width 472 height 21
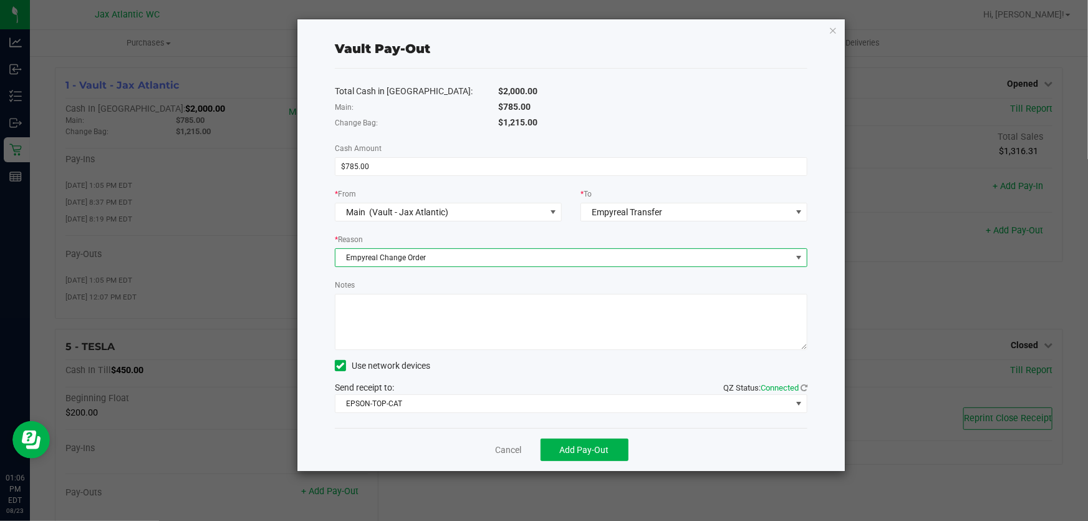
click at [420, 337] on textarea "Notes" at bounding box center [571, 322] width 473 height 56
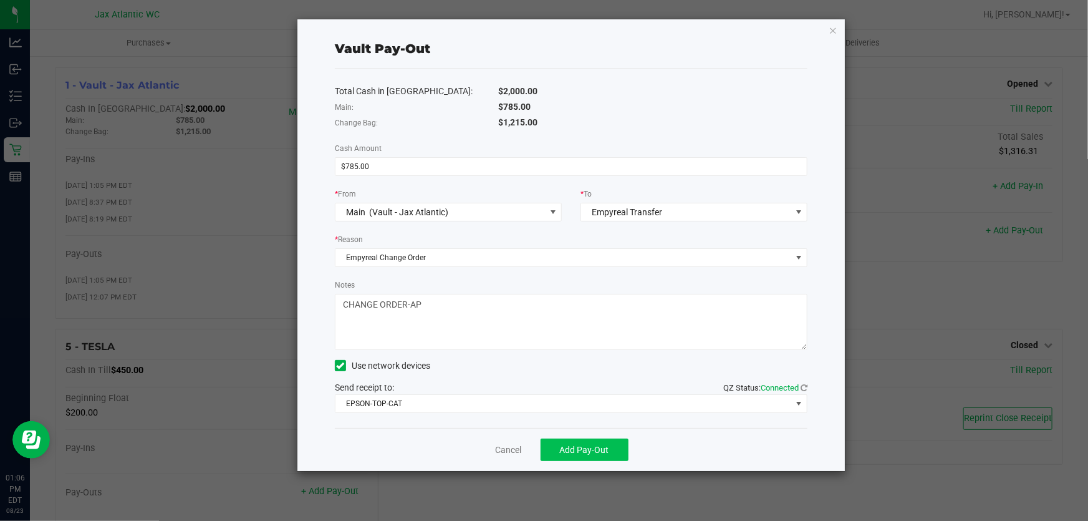
type textarea "CHANGE ORDER-AP"
click at [603, 443] on button "Add Pay-Out" at bounding box center [585, 449] width 88 height 22
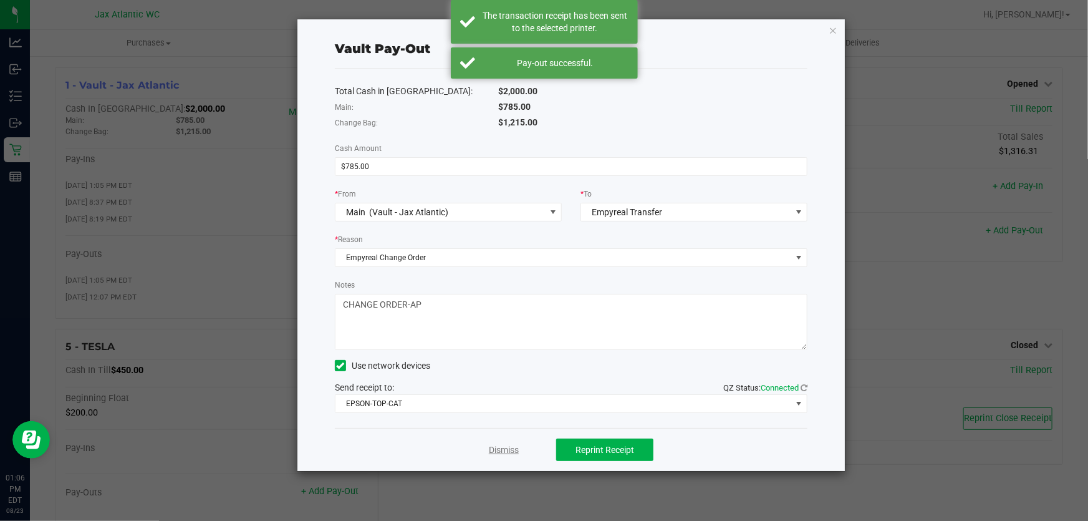
click at [507, 452] on link "Dismiss" at bounding box center [504, 449] width 30 height 13
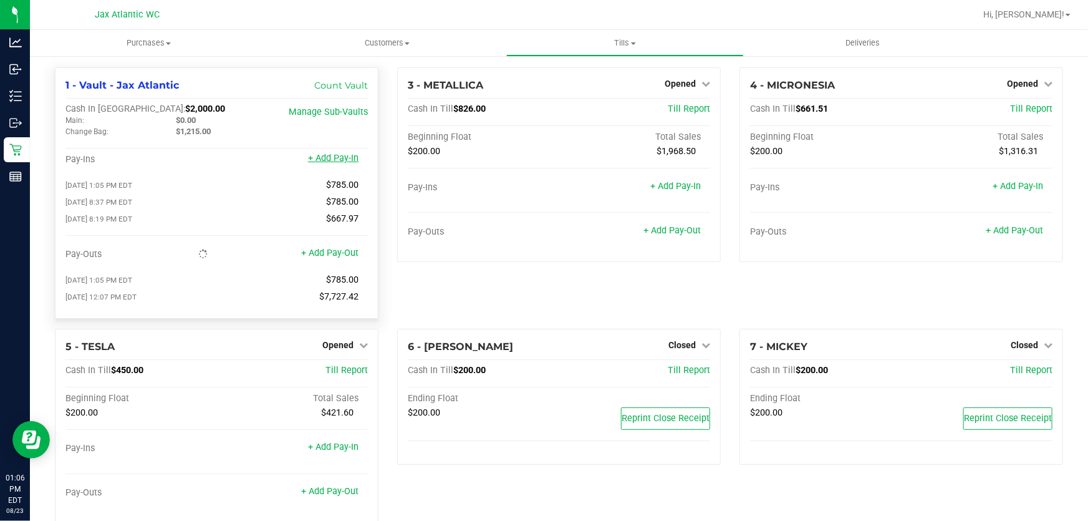
click at [331, 155] on link "+ Add Pay-In" at bounding box center [333, 158] width 51 height 11
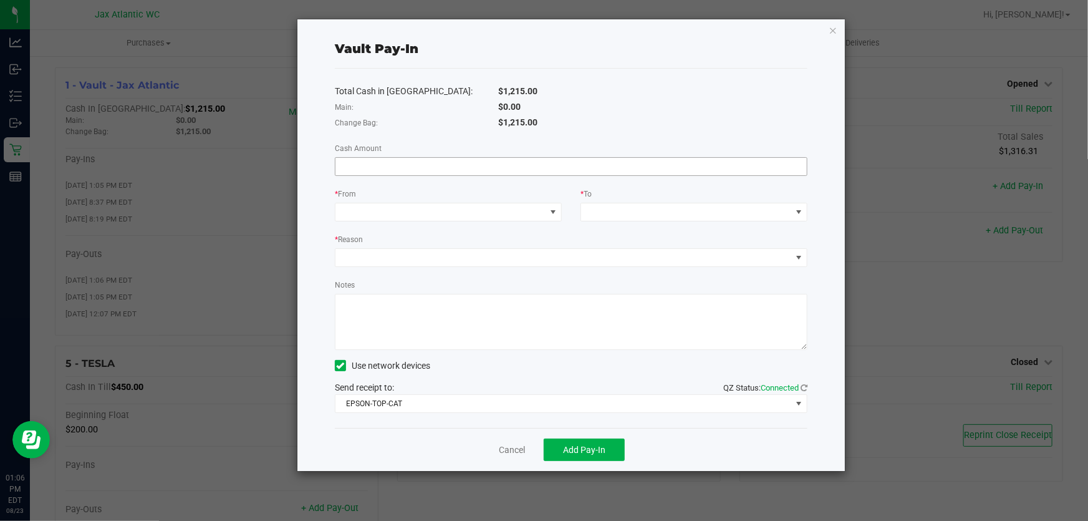
click at [442, 157] on span at bounding box center [571, 166] width 473 height 19
click at [455, 168] on input at bounding box center [572, 166] width 472 height 17
type input "$785.00"
click at [439, 143] on div "Total Cash in Vault: $1,215.00 Main: $0.00 Change Bag: $1,215.00 Cash Amount $7…" at bounding box center [571, 248] width 473 height 359
click at [420, 206] on span at bounding box center [441, 211] width 210 height 17
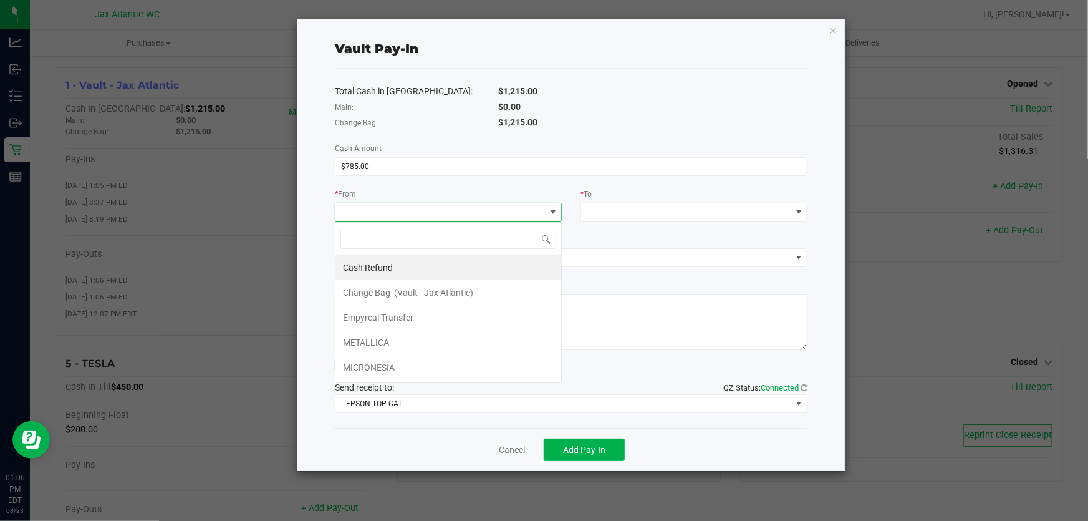
scroll to position [19, 226]
click at [417, 322] on li "Empyreal Transfer" at bounding box center [449, 317] width 226 height 25
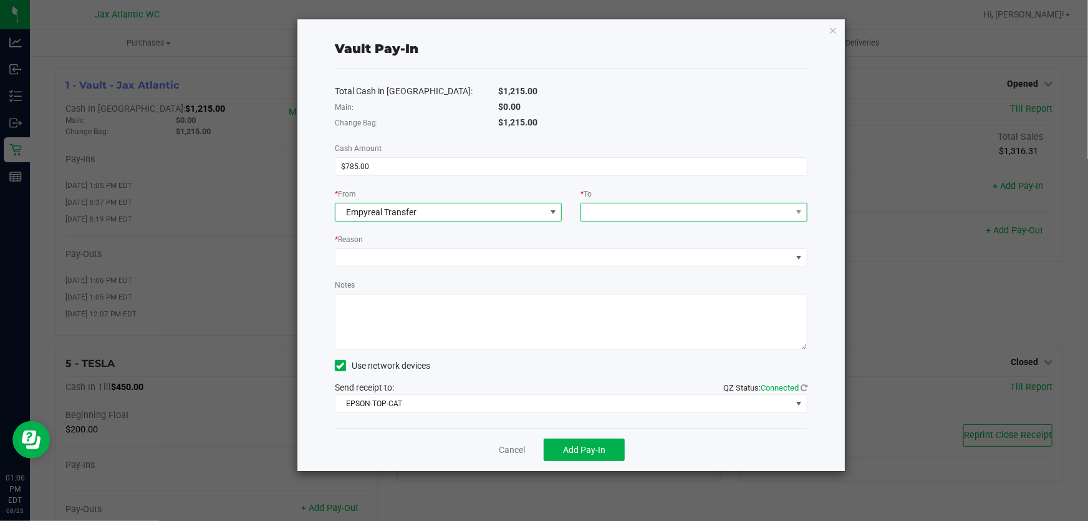
click at [620, 209] on span at bounding box center [686, 211] width 210 height 17
click at [628, 270] on span "Change Bag" at bounding box center [612, 268] width 47 height 10
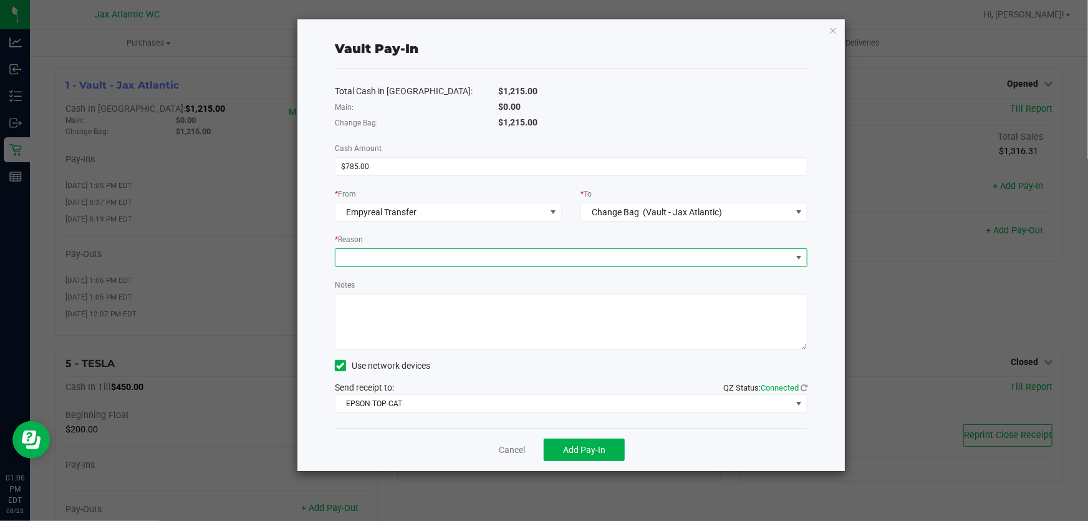
click at [464, 261] on span at bounding box center [564, 257] width 456 height 17
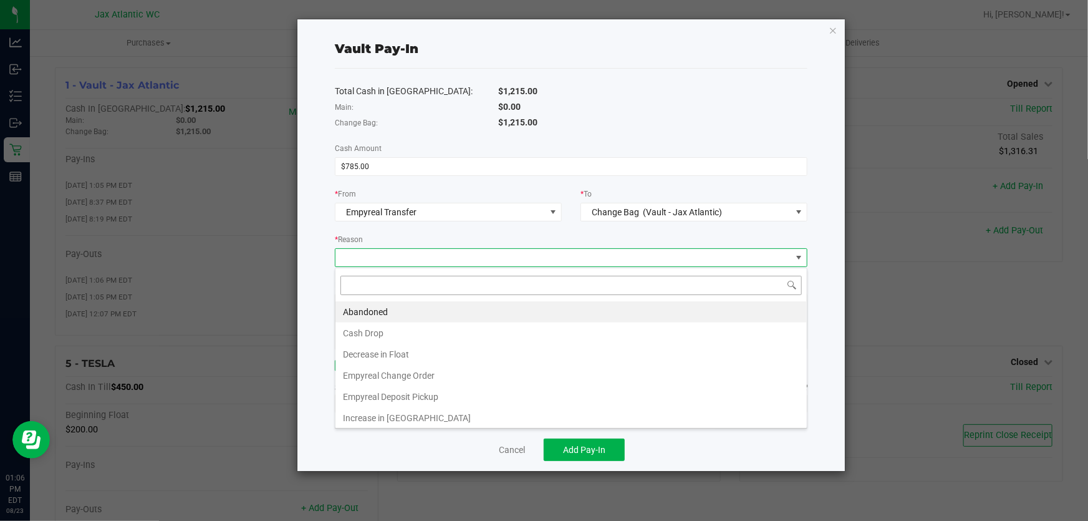
scroll to position [19, 473]
click at [401, 337] on li "Cash Drop" at bounding box center [572, 332] width 472 height 21
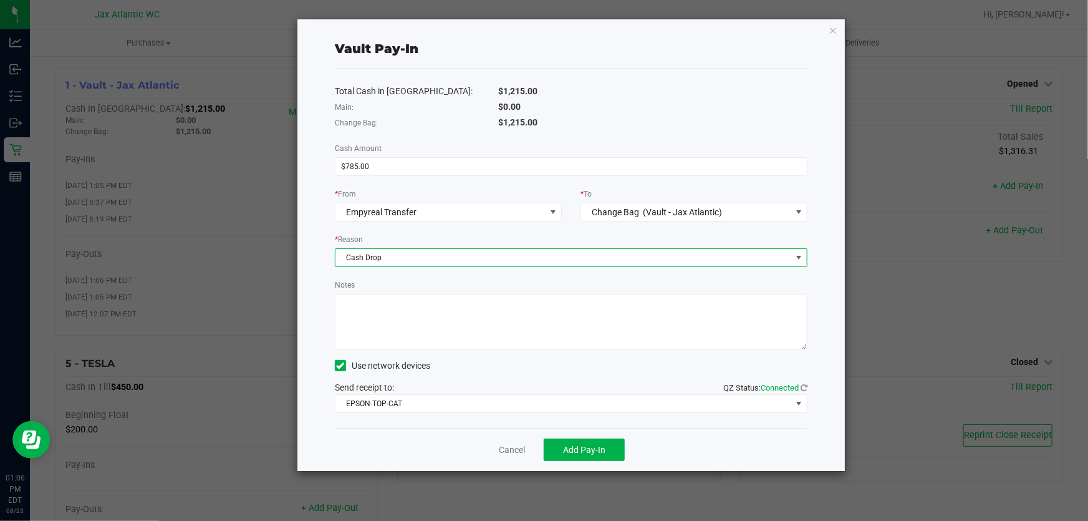
click at [404, 321] on textarea "Notes" at bounding box center [571, 322] width 473 height 56
click at [414, 266] on span "Cash Drop" at bounding box center [564, 257] width 456 height 17
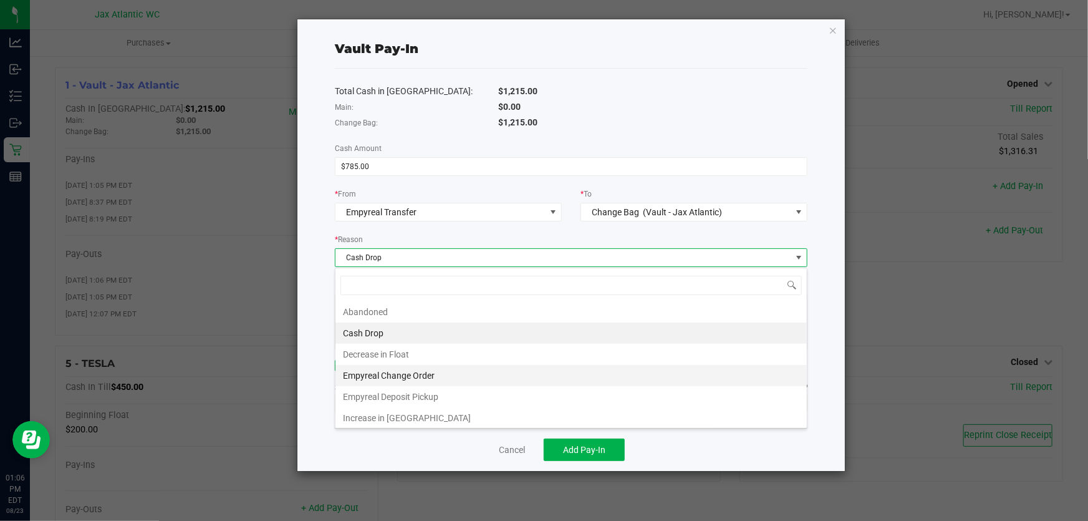
click at [413, 373] on li "Empyreal Change Order" at bounding box center [572, 375] width 472 height 21
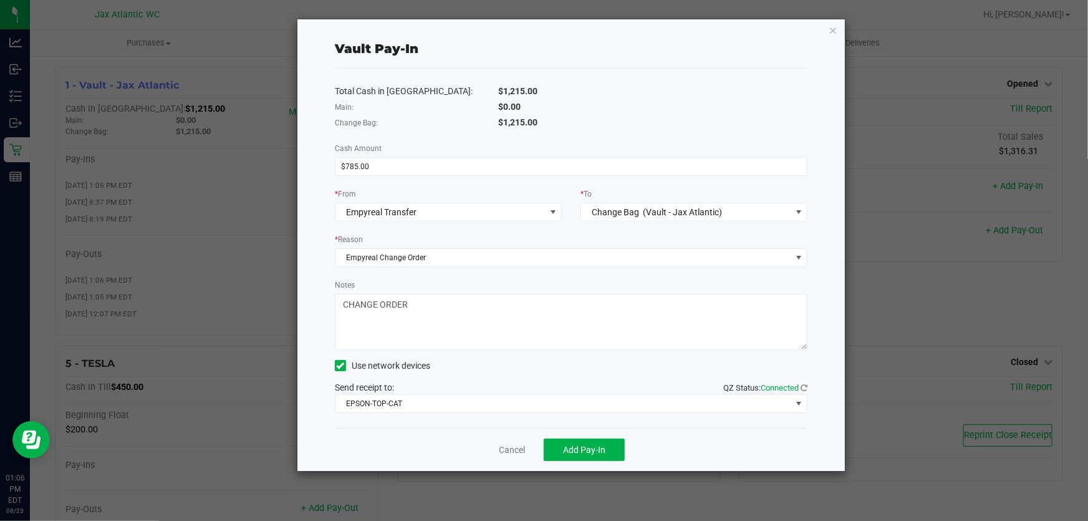
click at [432, 308] on textarea "Notes" at bounding box center [571, 322] width 473 height 56
type textarea "CHANGE ORDER-AP"
click at [586, 443] on button "Add Pay-In" at bounding box center [584, 449] width 81 height 22
